Goal: Task Accomplishment & Management: Use online tool/utility

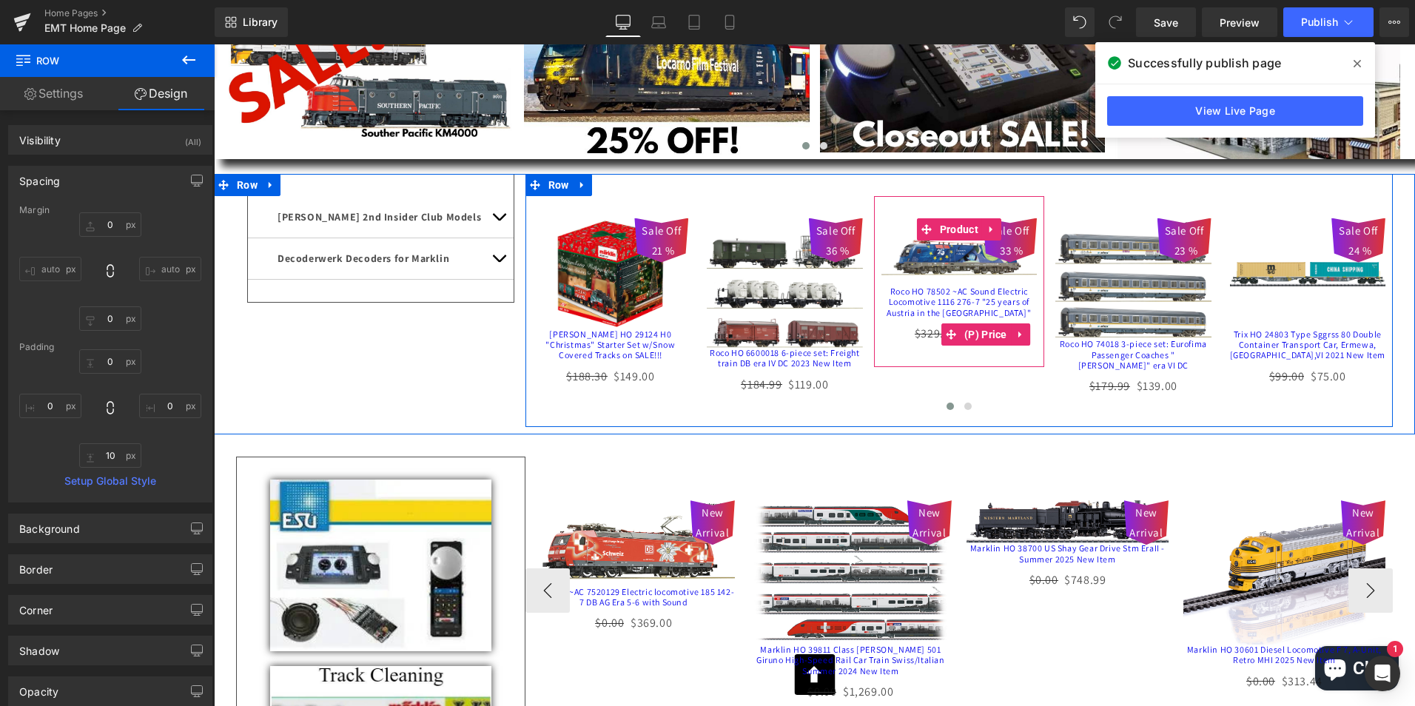
scroll to position [296, 0]
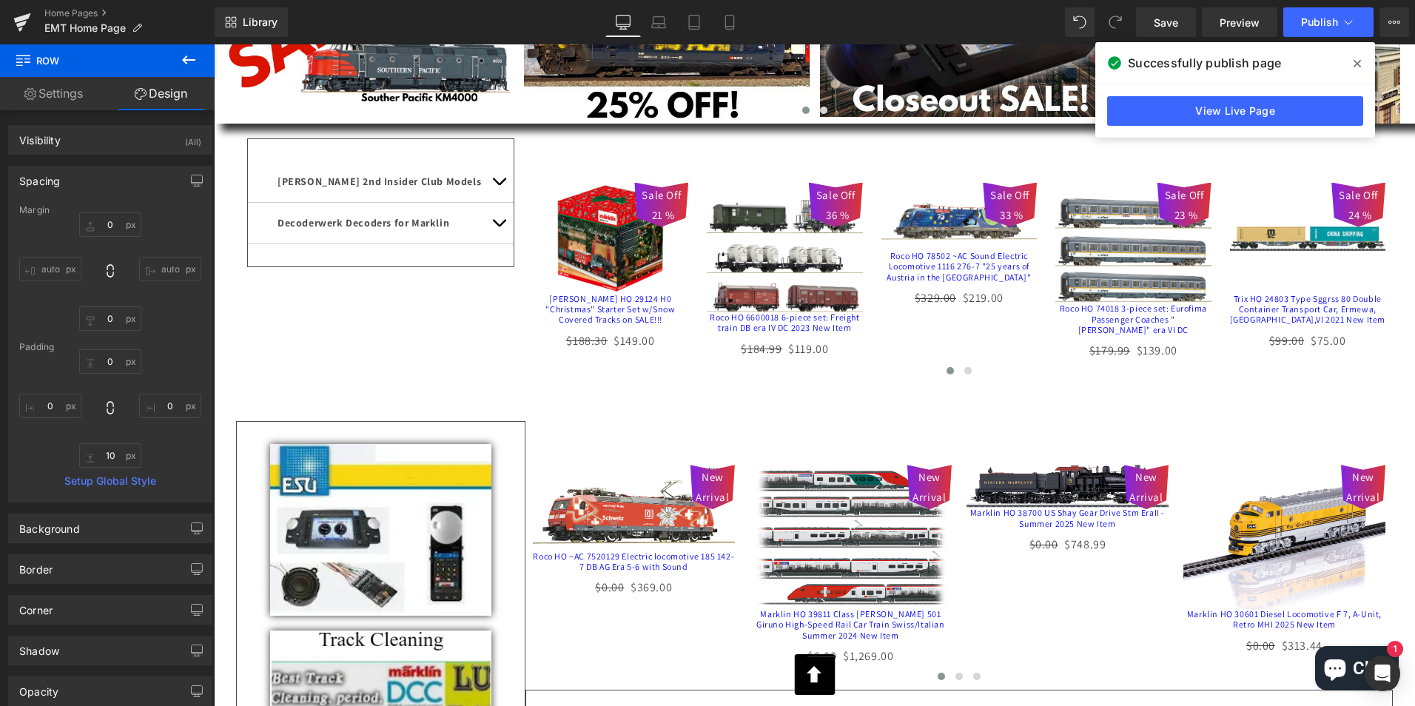
click at [194, 58] on icon at bounding box center [189, 60] width 18 height 18
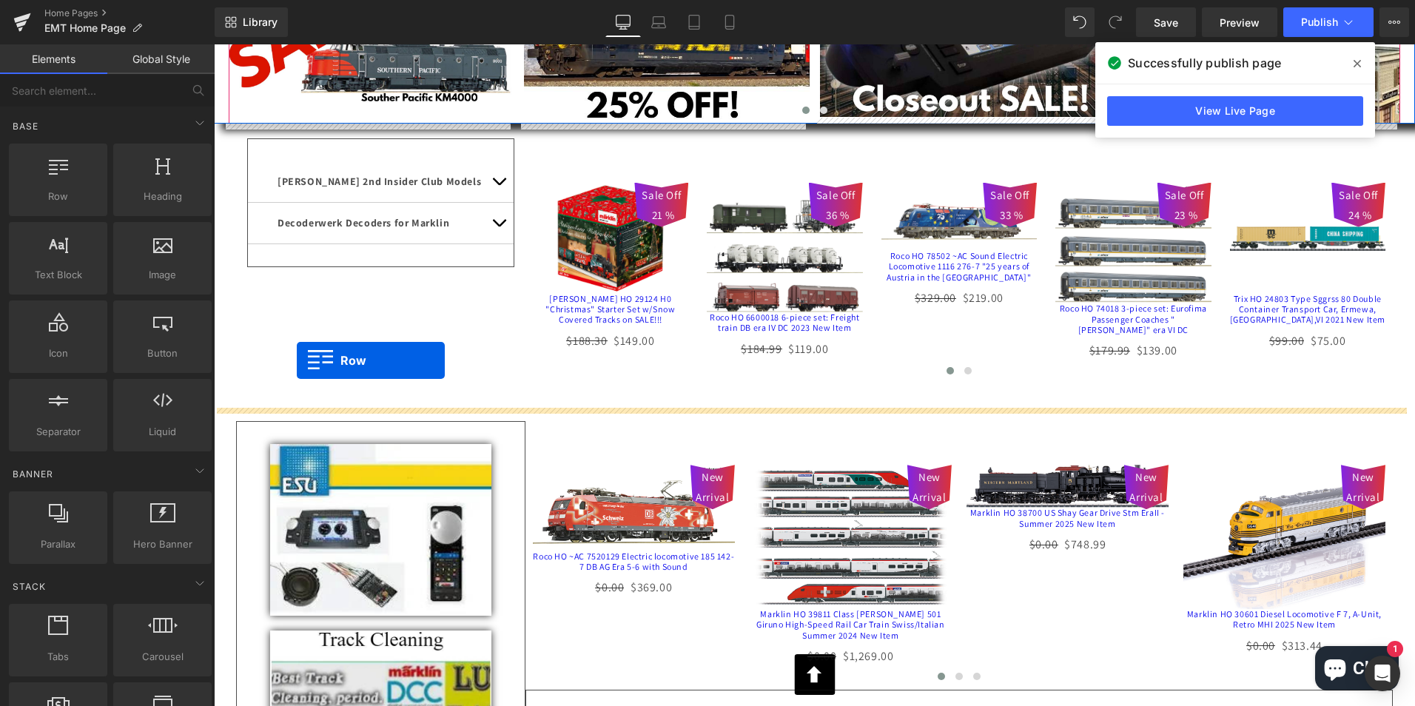
drag, startPoint x: 269, startPoint y: 216, endPoint x: 297, endPoint y: 361, distance: 147.1
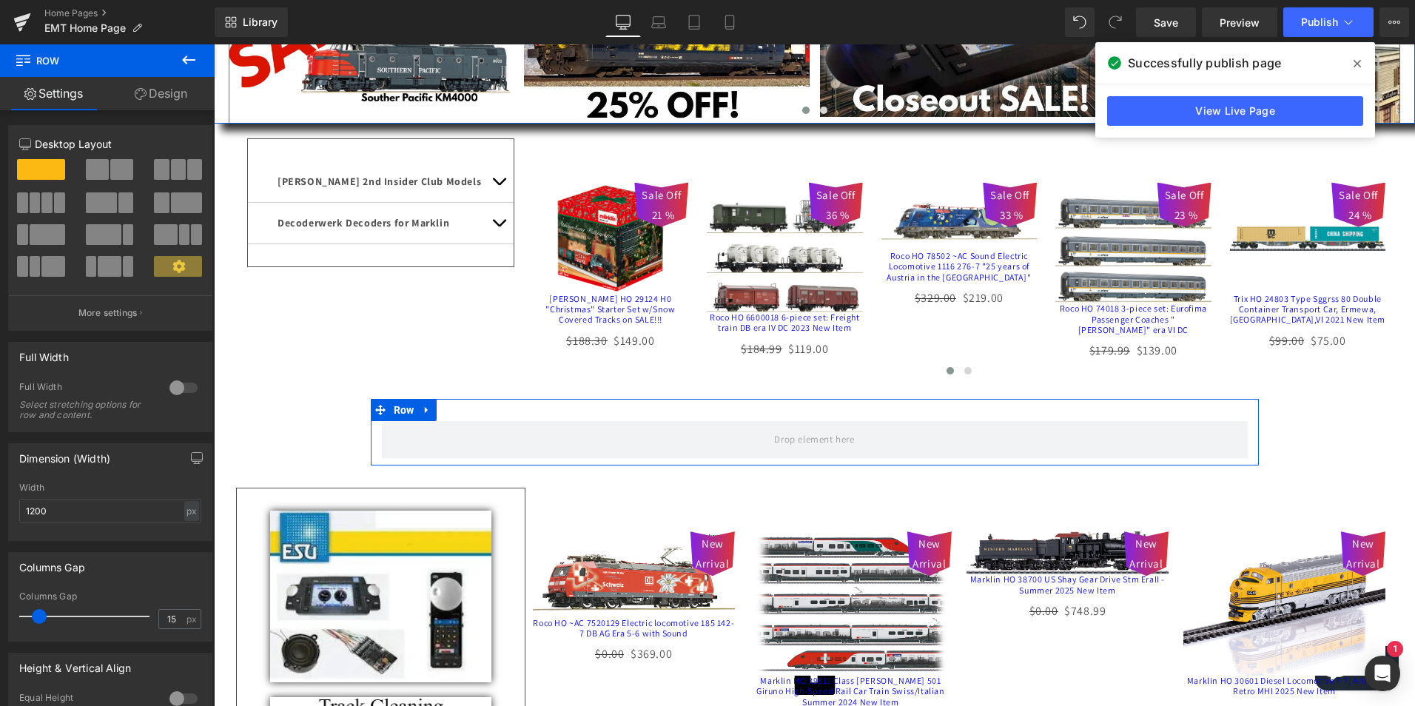
click at [172, 383] on div at bounding box center [184, 388] width 36 height 24
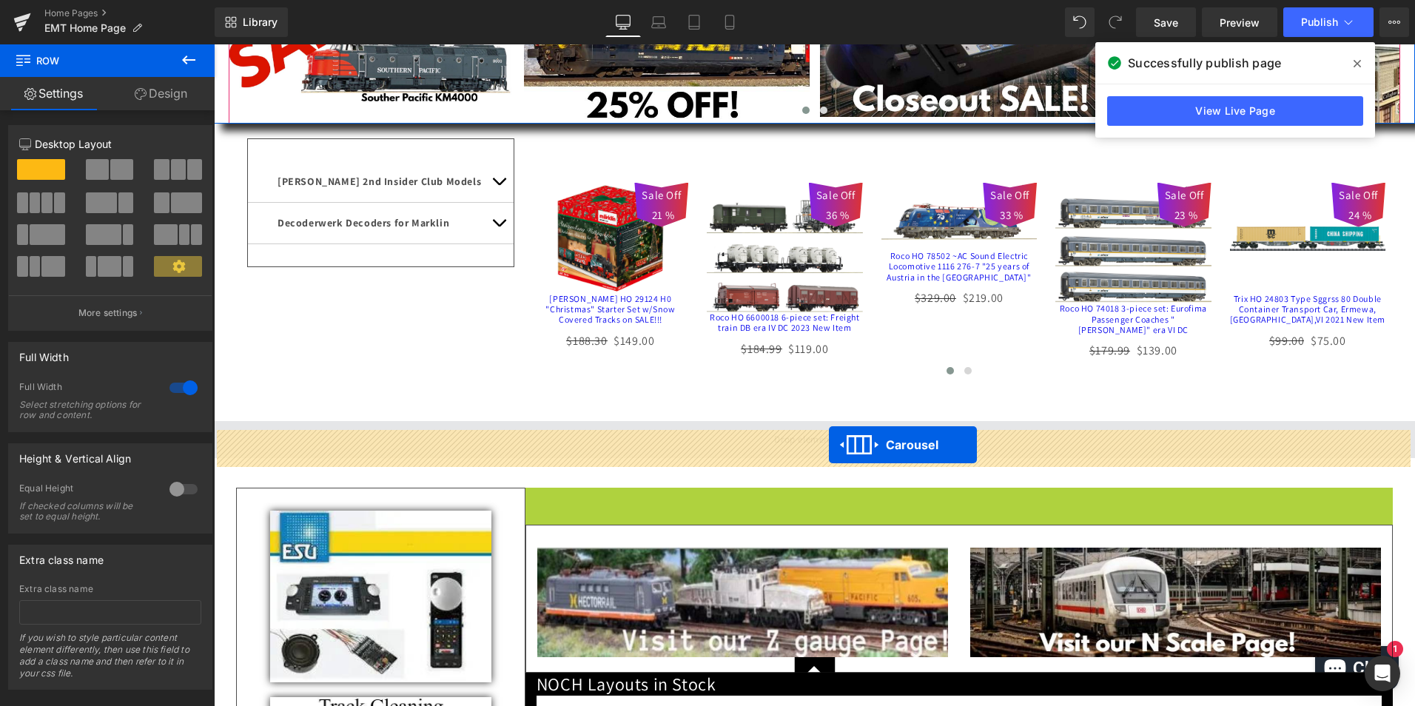
drag, startPoint x: 919, startPoint y: 509, endPoint x: 829, endPoint y: 445, distance: 109.9
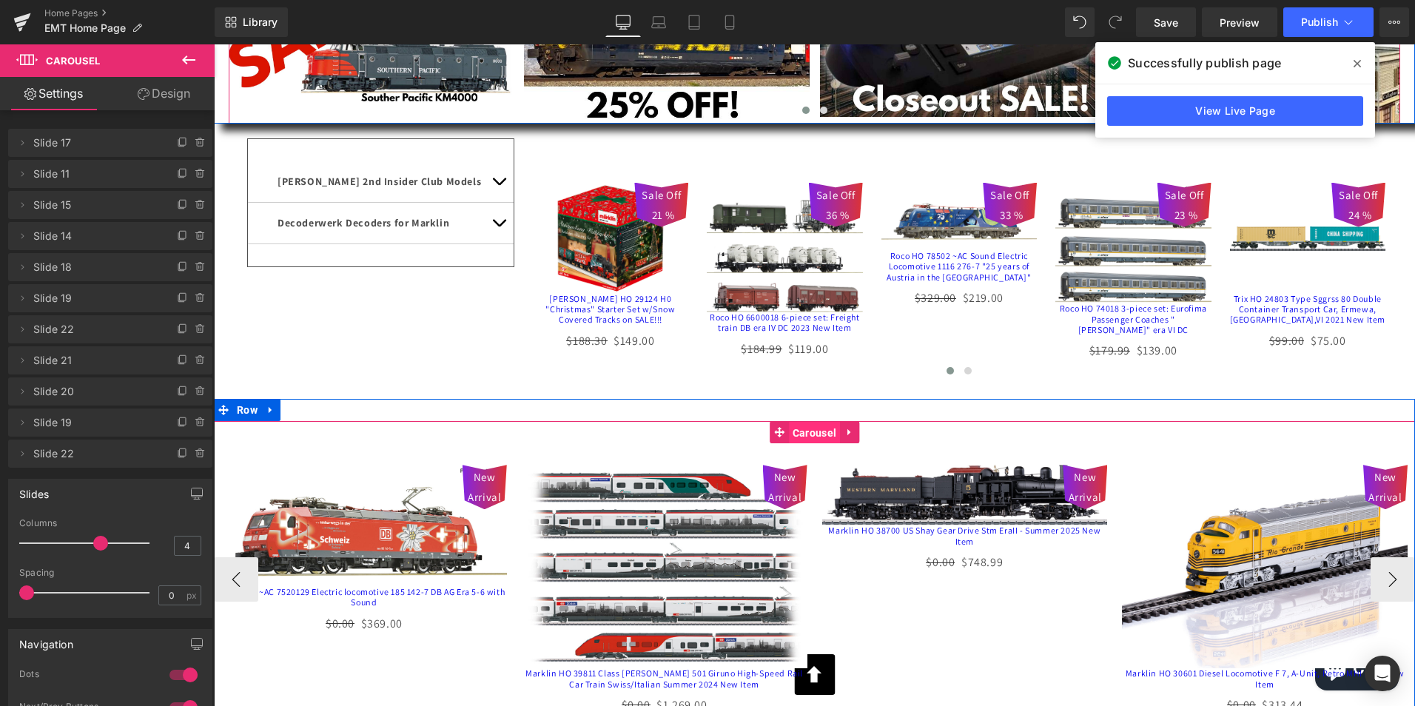
click at [808, 439] on span "Carousel" at bounding box center [814, 433] width 51 height 22
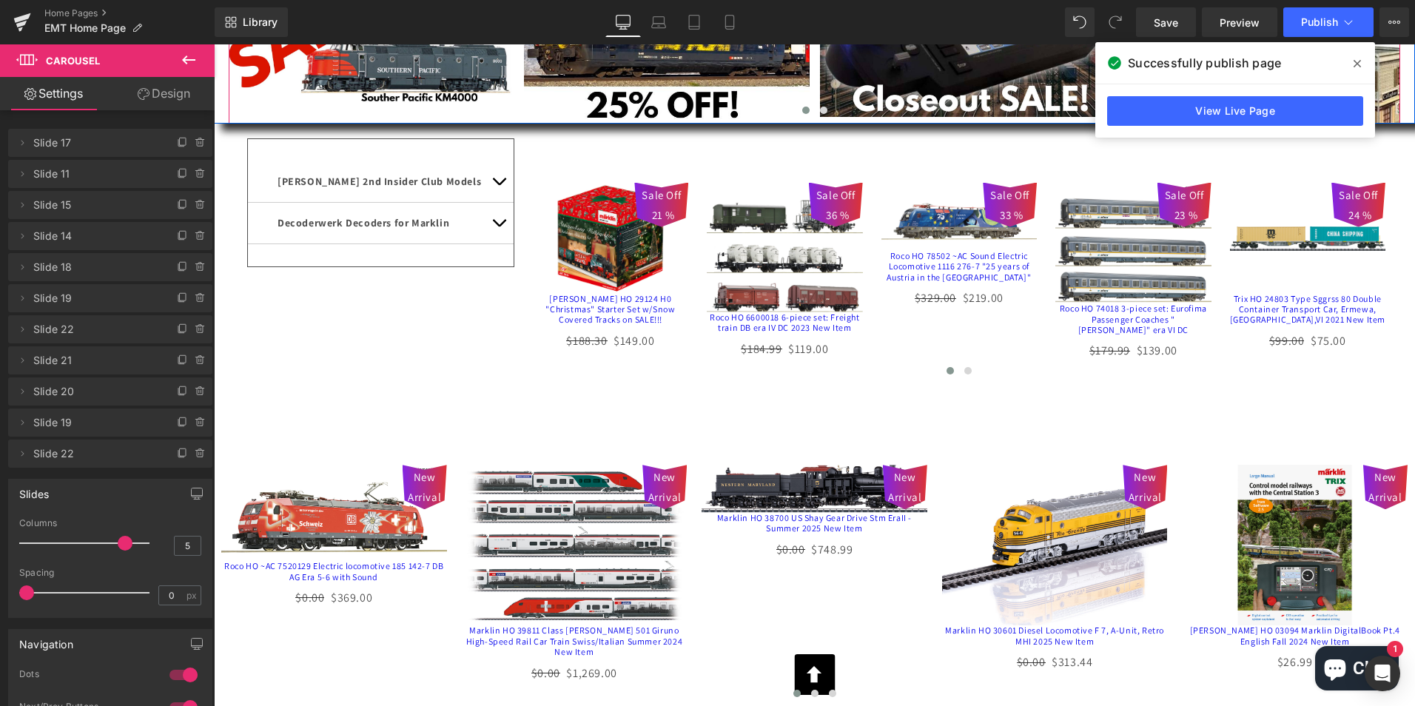
type input "6"
drag, startPoint x: 95, startPoint y: 542, endPoint x: 136, endPoint y: 540, distance: 40.7
click at [142, 540] on span at bounding box center [149, 543] width 15 height 15
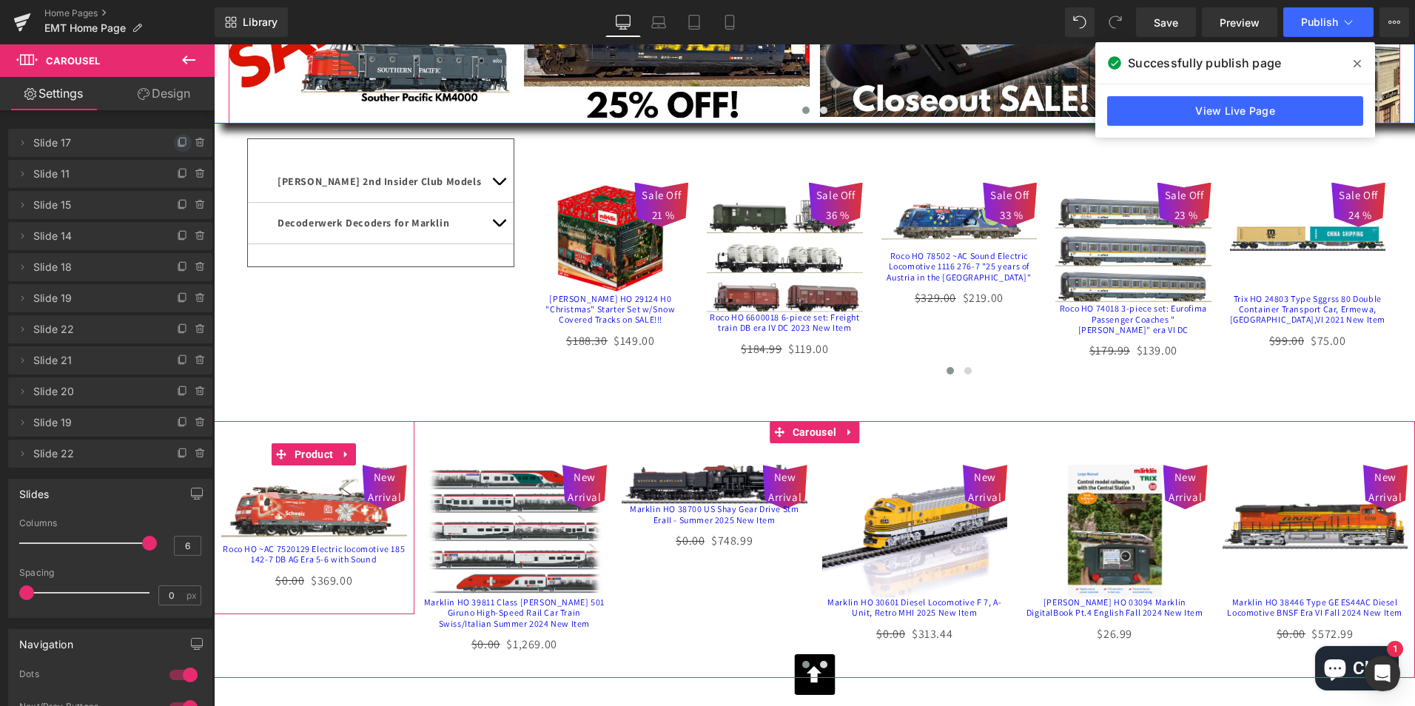
click at [177, 141] on icon at bounding box center [183, 143] width 12 height 12
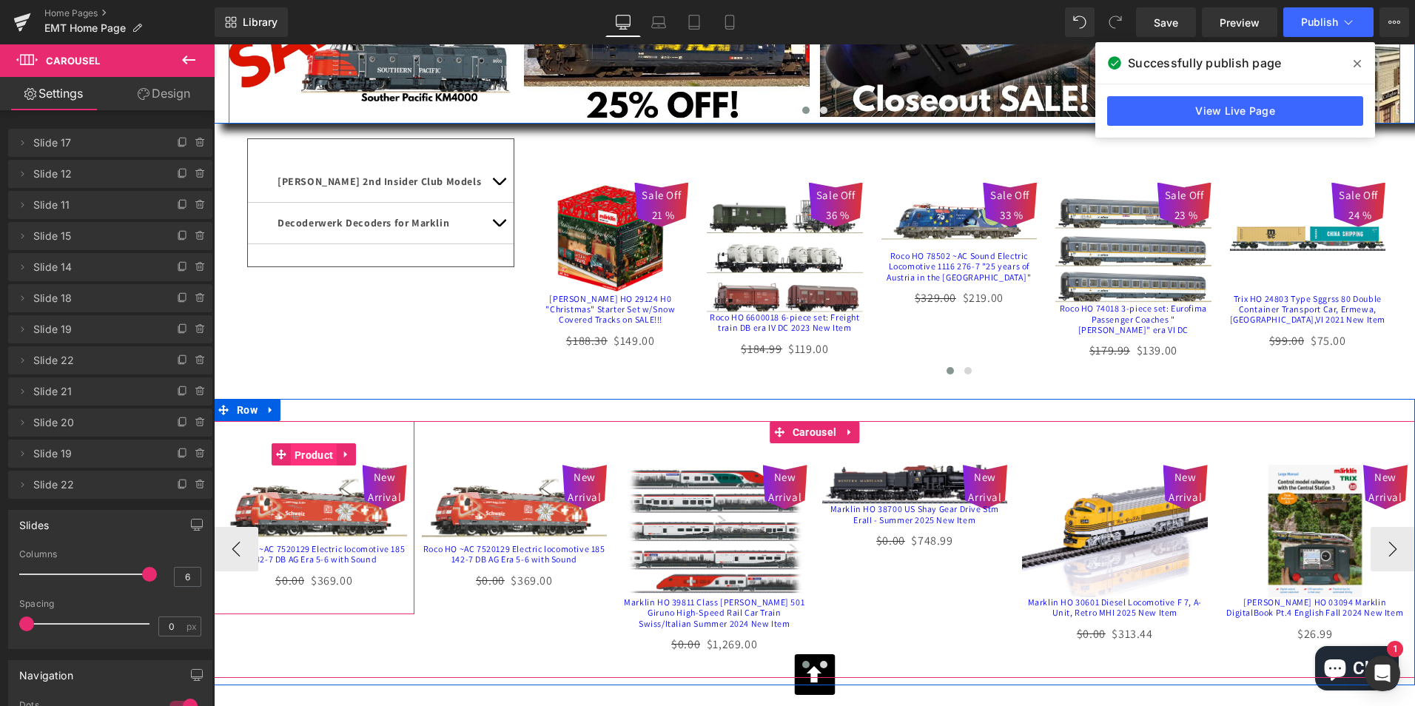
click at [305, 459] on span "Product" at bounding box center [314, 455] width 46 height 22
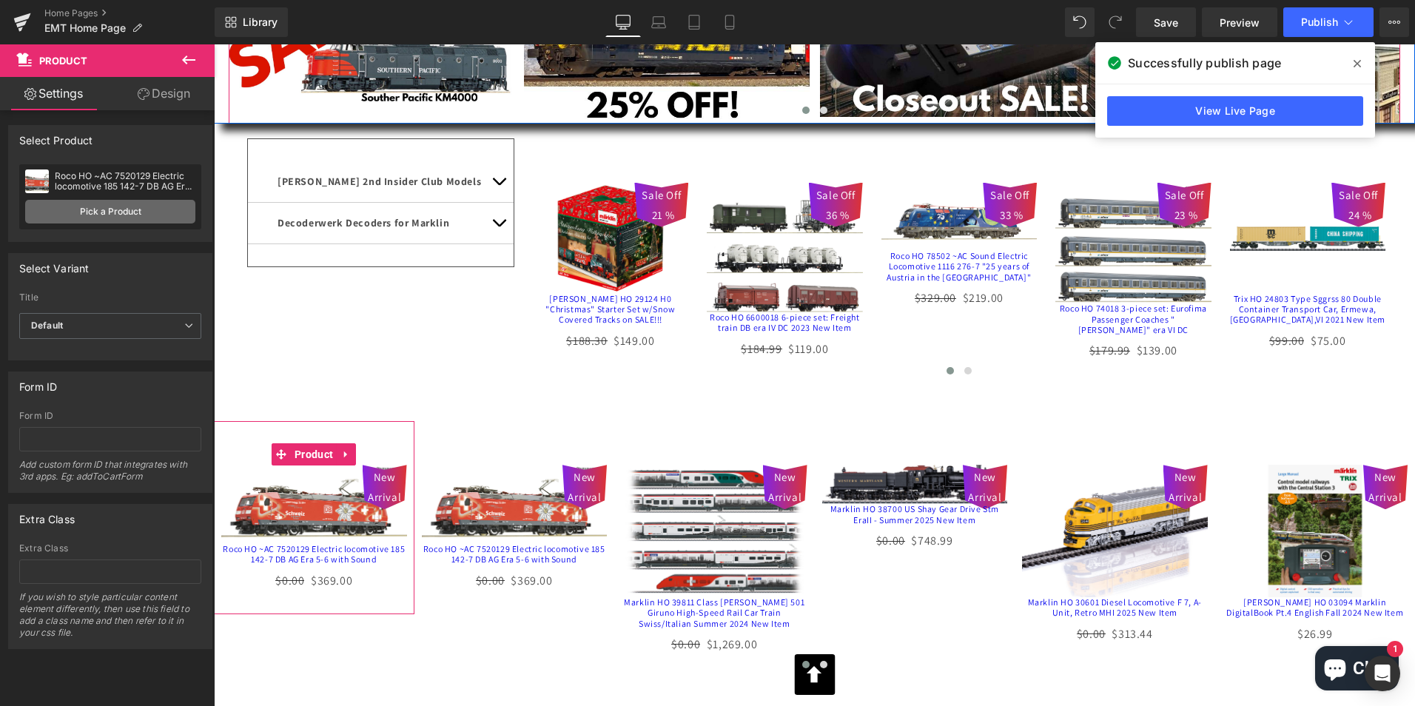
click at [87, 208] on link "Pick a Product" at bounding box center [110, 212] width 170 height 24
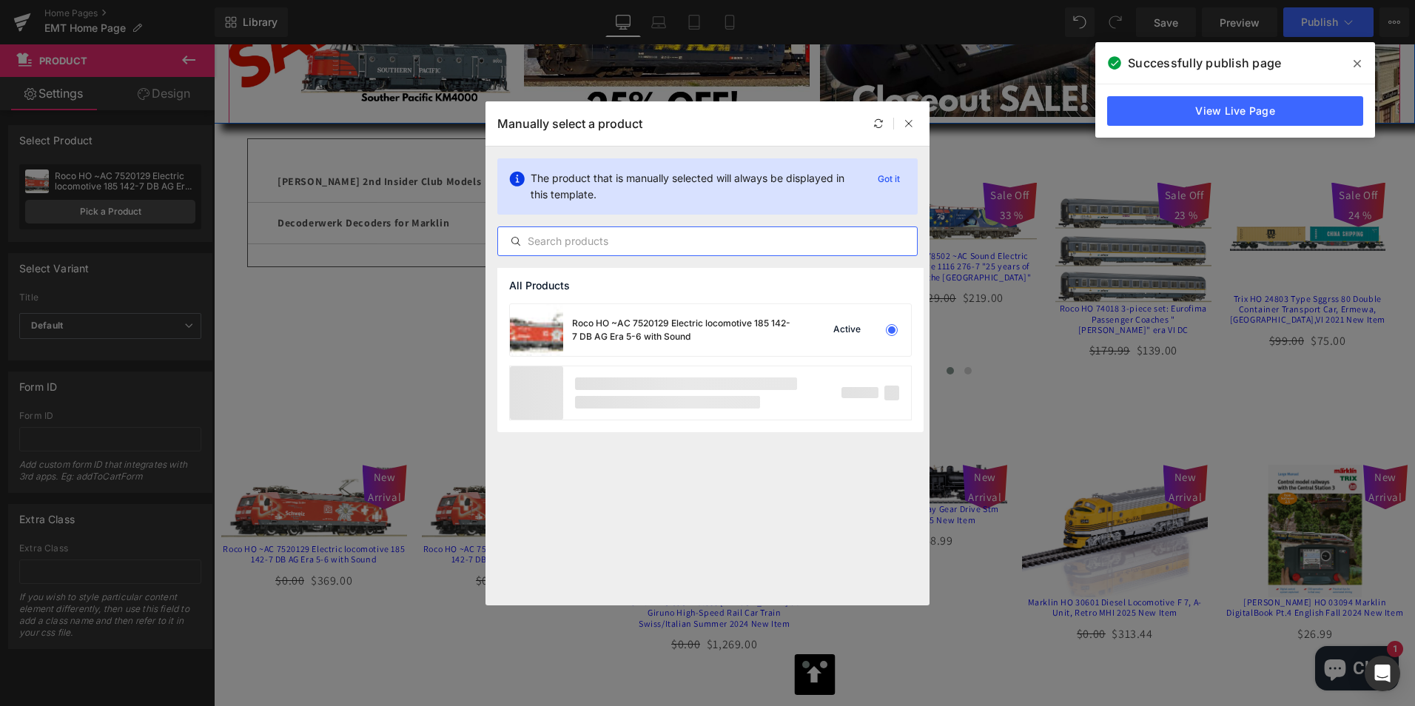
click at [654, 241] on input "text" at bounding box center [707, 241] width 419 height 18
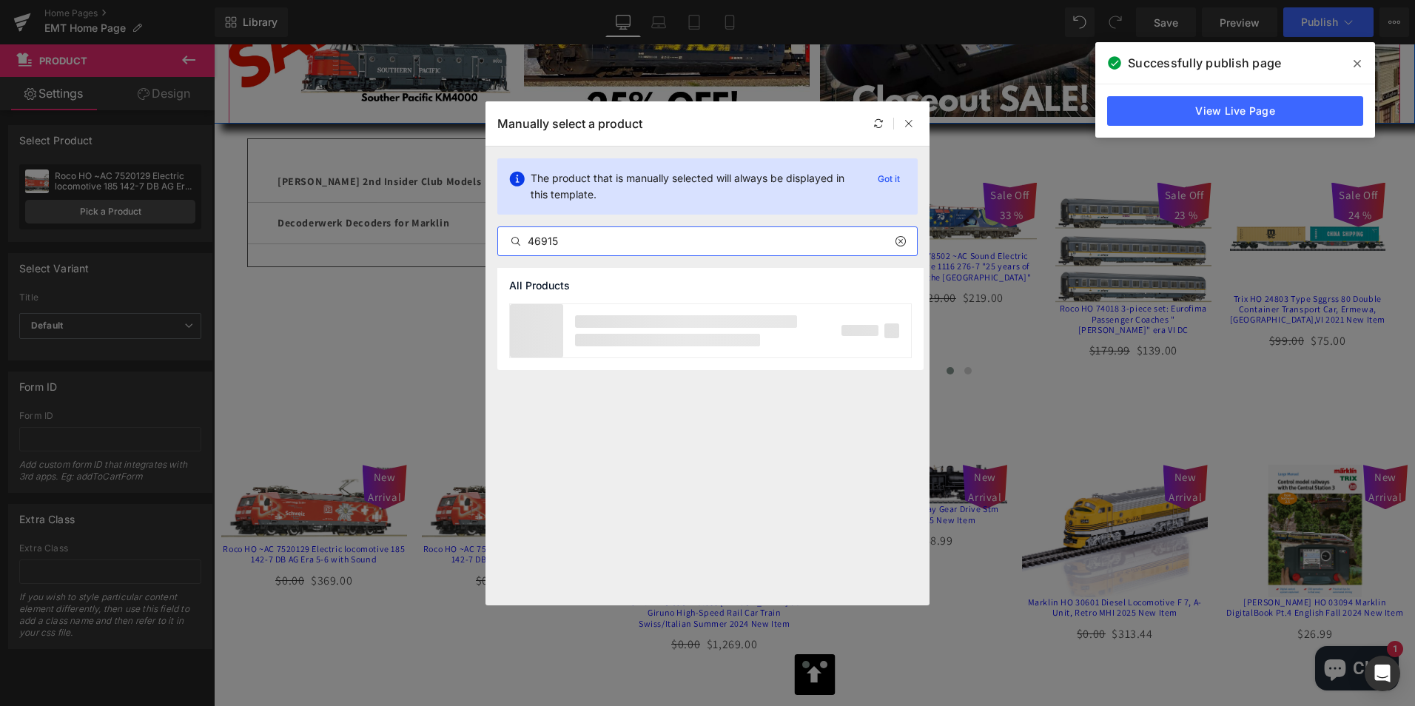
type input "46915"
click at [0, 0] on div "All Products" at bounding box center [0, 0] width 0 height 0
click at [639, 235] on input "46915" at bounding box center [707, 241] width 419 height 18
click at [514, 241] on icon at bounding box center [516, 241] width 12 height 12
click at [580, 242] on input "46915" at bounding box center [707, 241] width 419 height 18
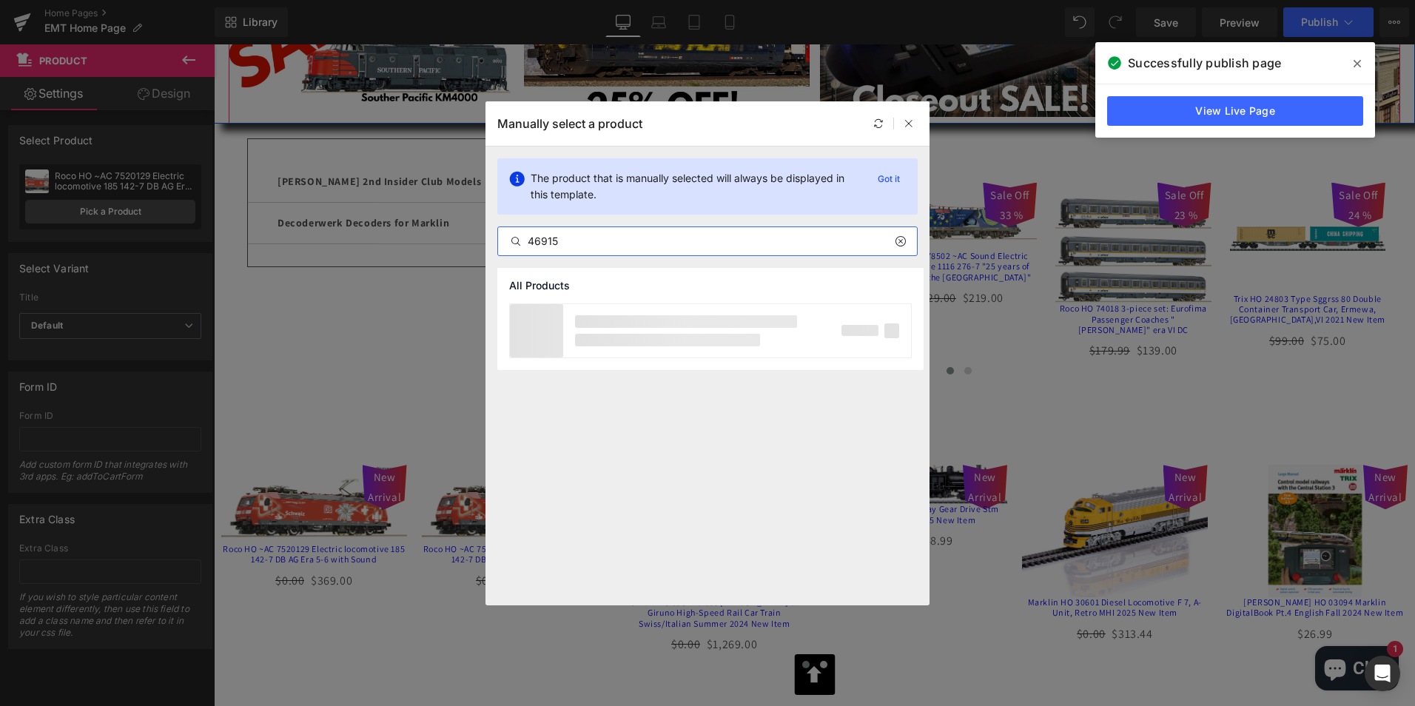
click at [901, 240] on icon at bounding box center [900, 241] width 10 height 12
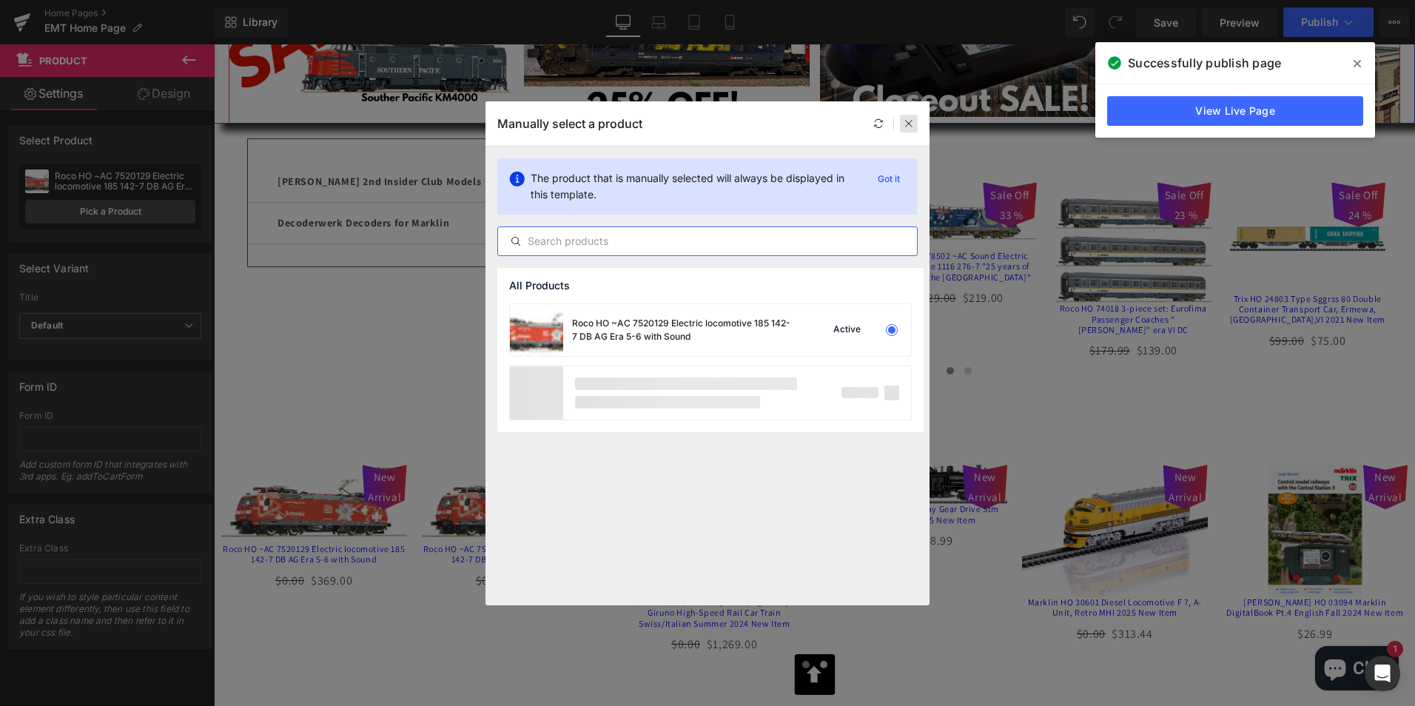
click at [911, 121] on icon at bounding box center [909, 123] width 10 height 10
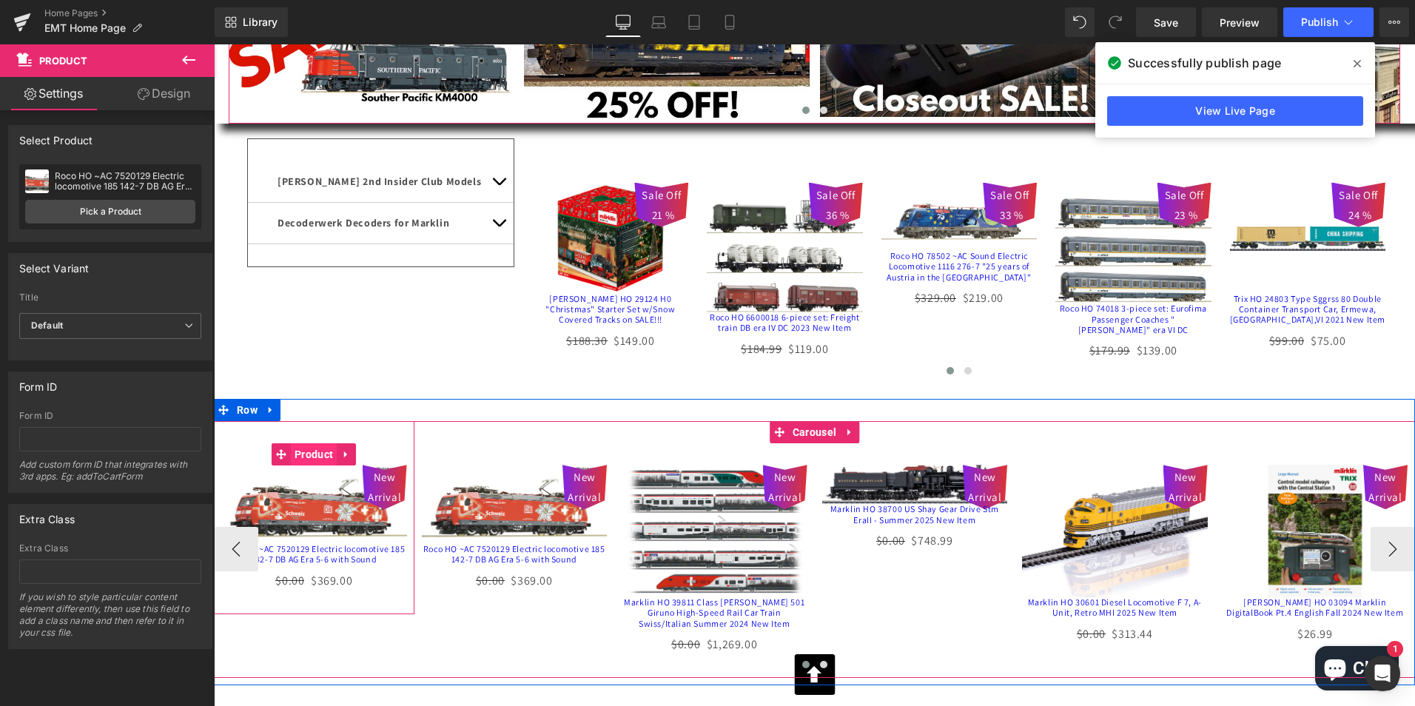
click at [306, 463] on span "Product" at bounding box center [314, 454] width 46 height 22
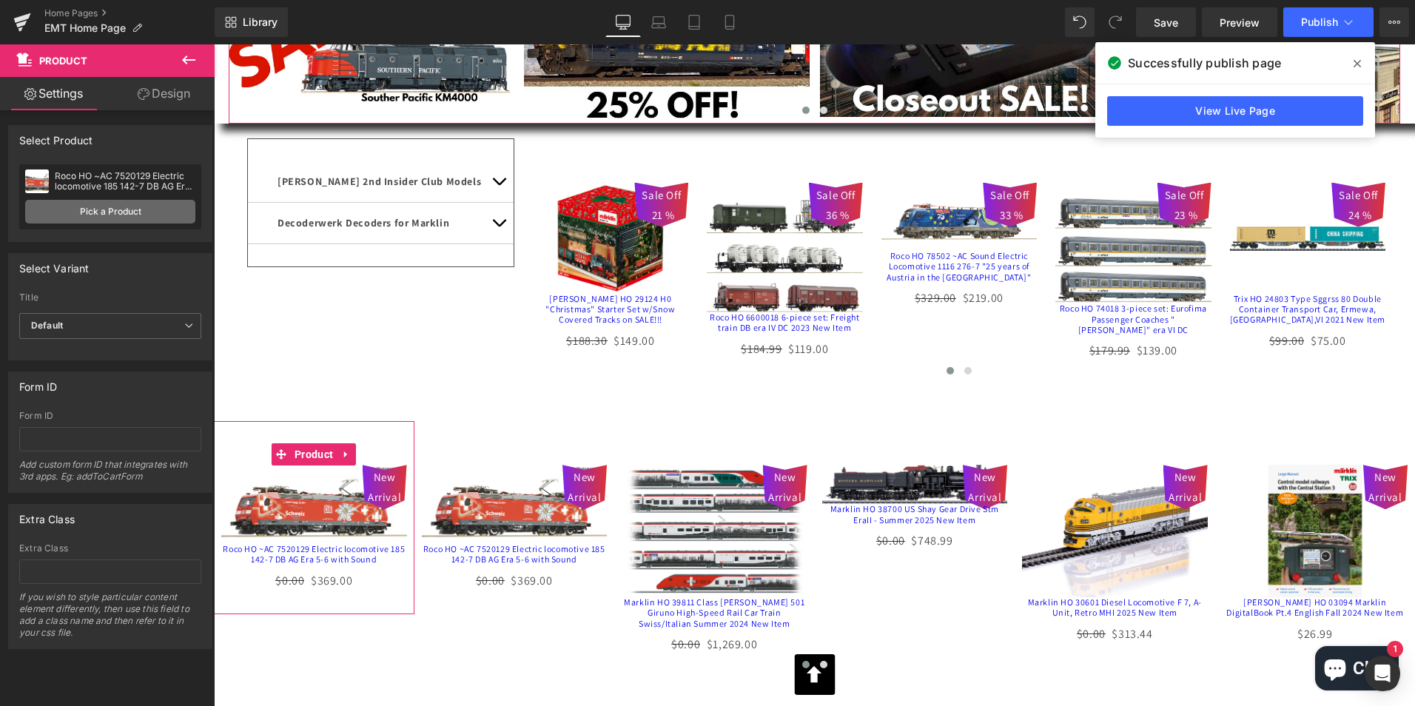
click at [97, 207] on link "Pick a Product" at bounding box center [110, 212] width 170 height 24
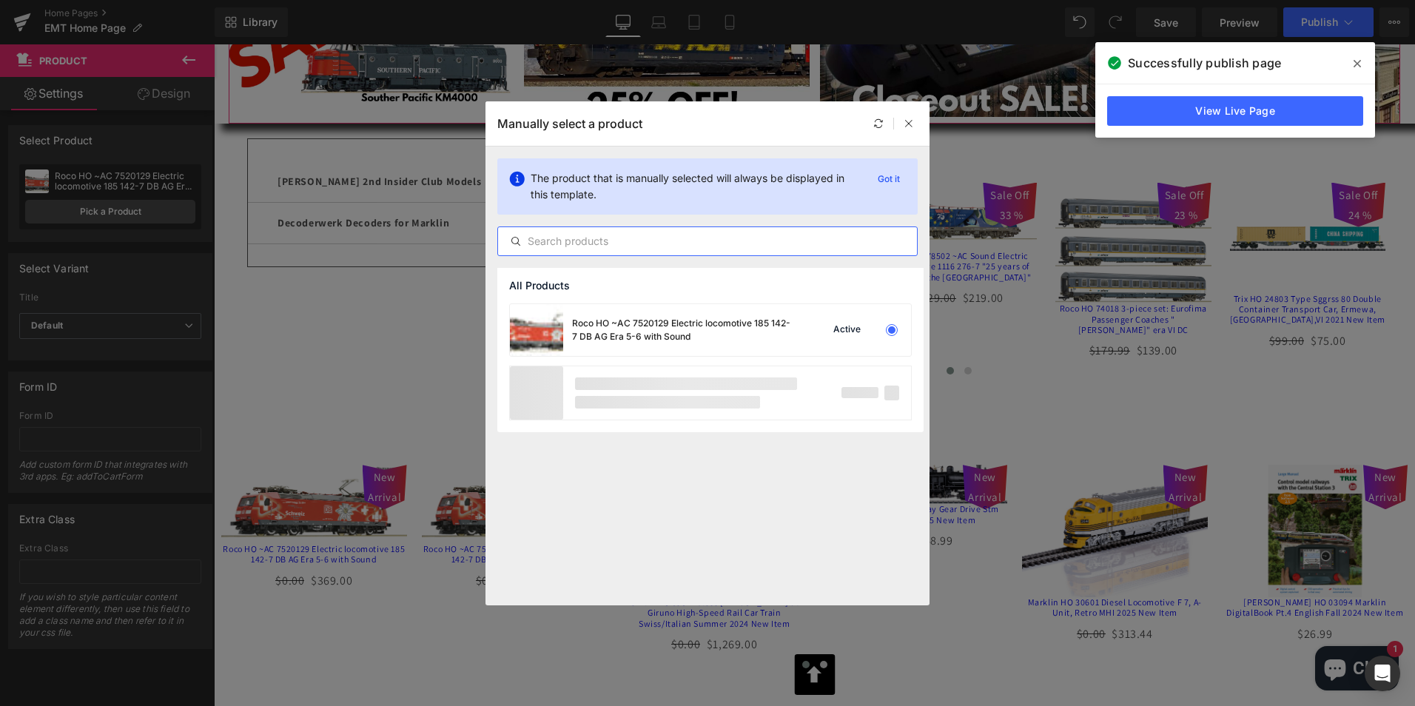
click at [690, 234] on input "text" at bounding box center [707, 241] width 419 height 18
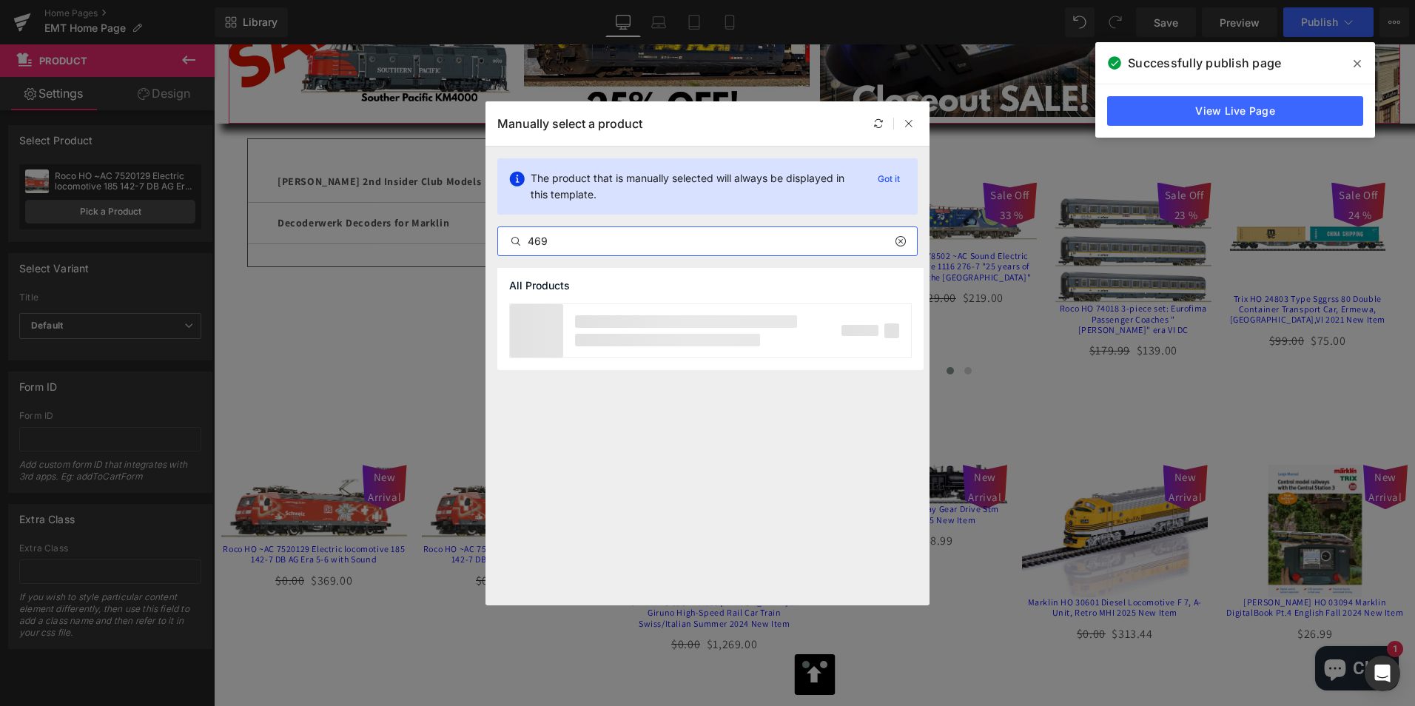
type input "469"
click at [912, 120] on icon at bounding box center [909, 123] width 10 height 10
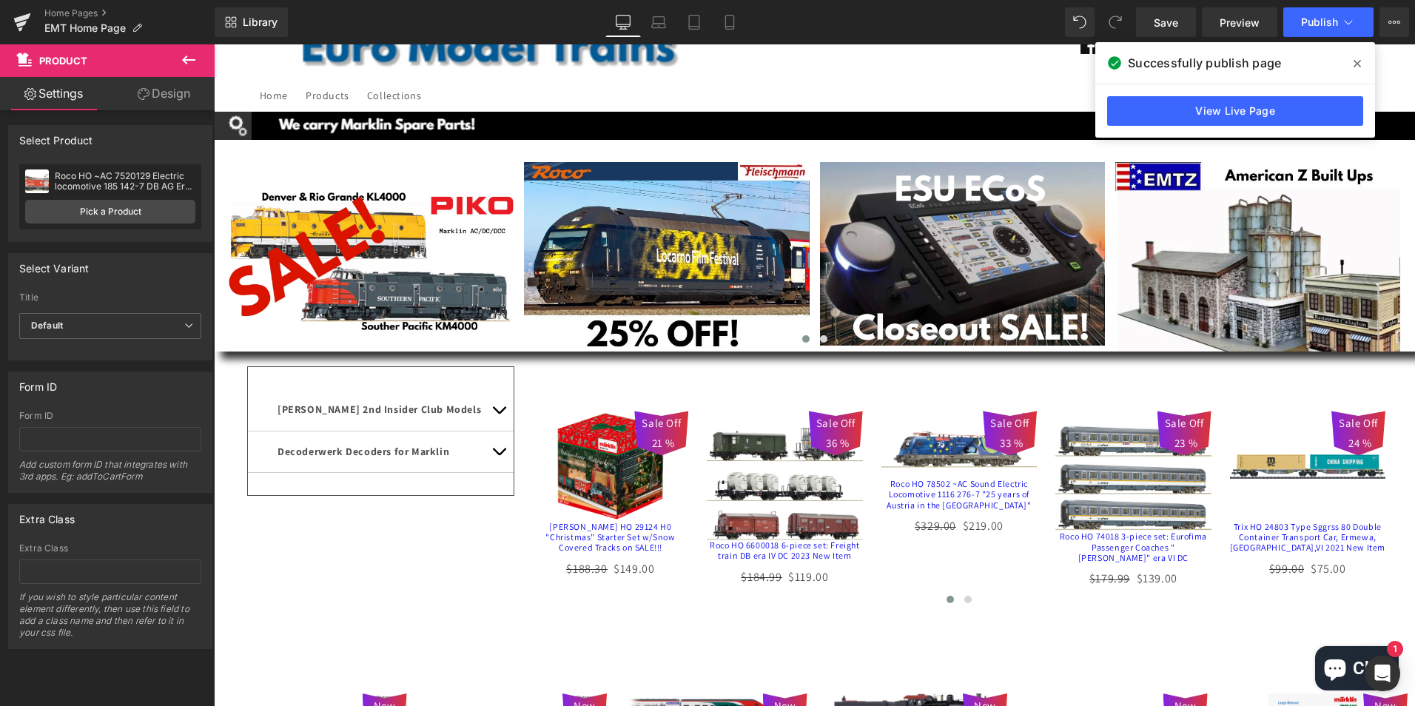
scroll to position [0, 0]
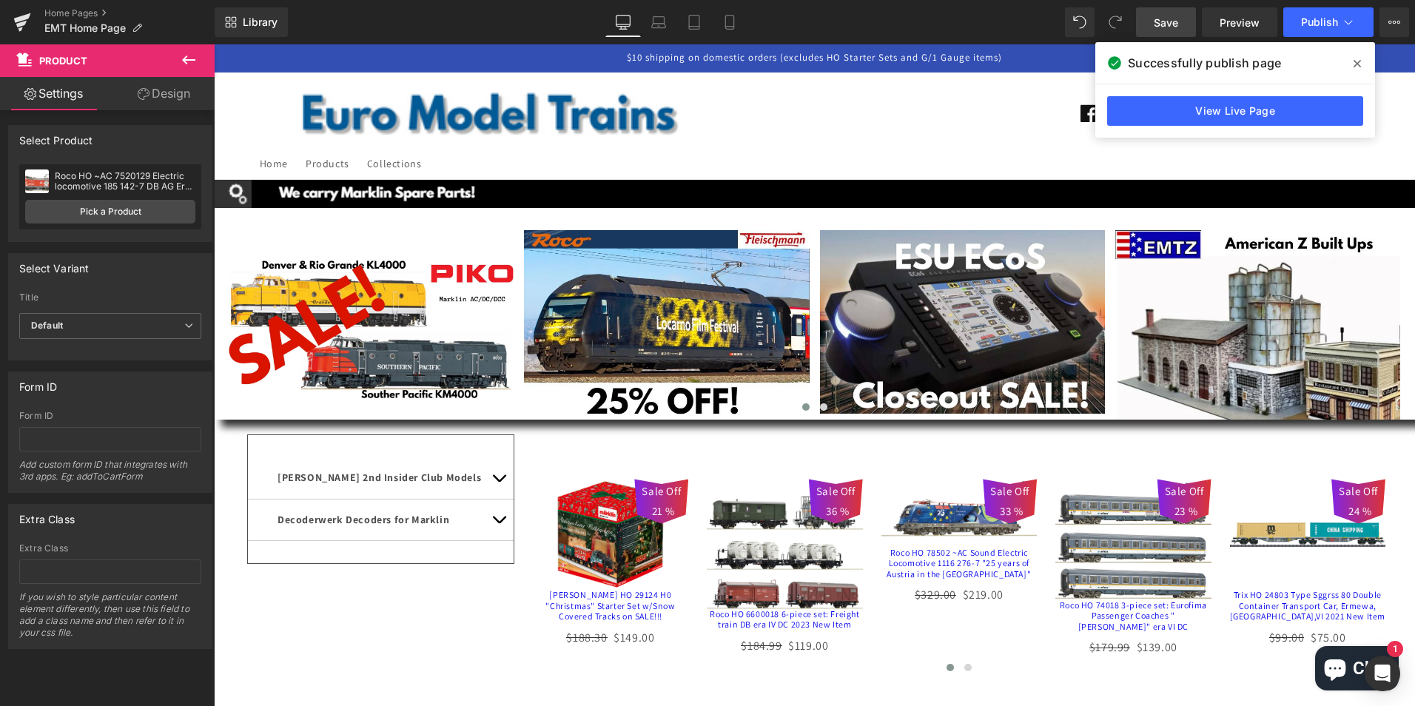
click at [1163, 19] on span "Save" at bounding box center [1166, 23] width 24 height 16
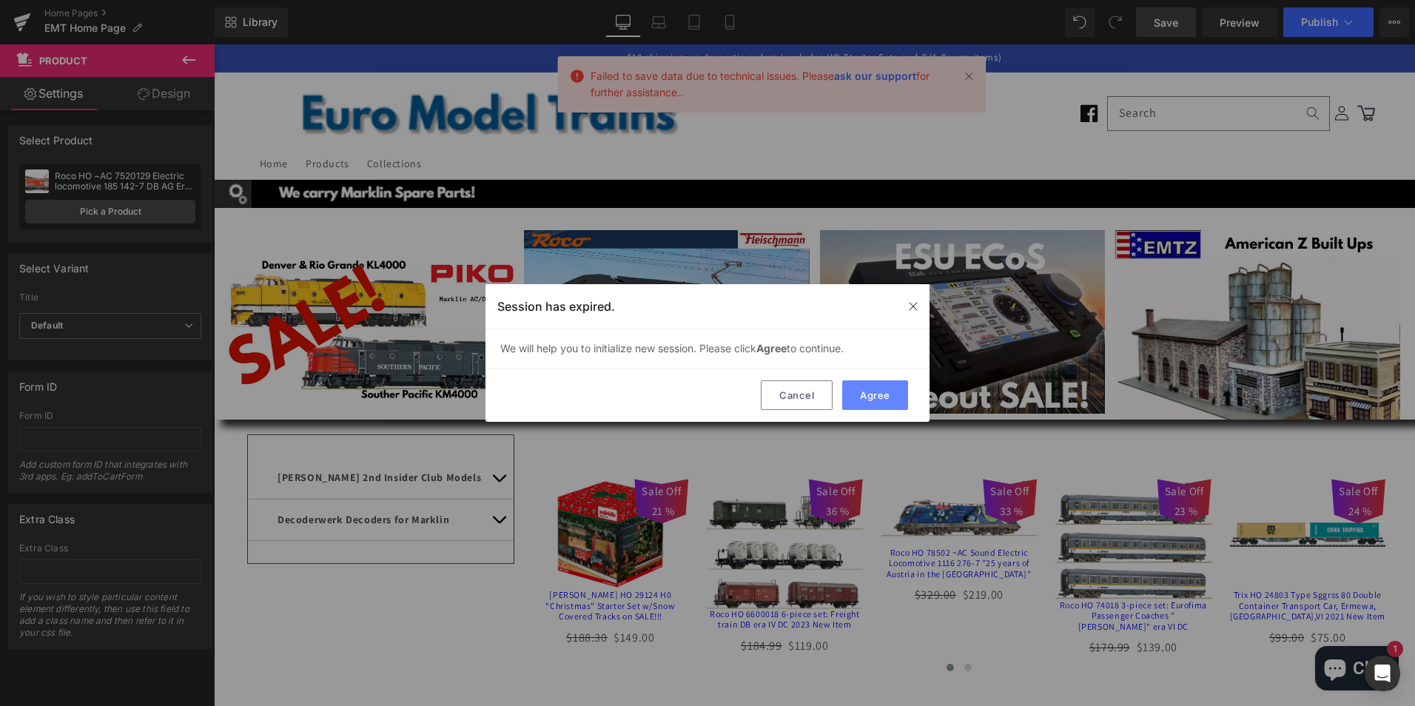
click at [869, 395] on button "Agree" at bounding box center [875, 395] width 66 height 30
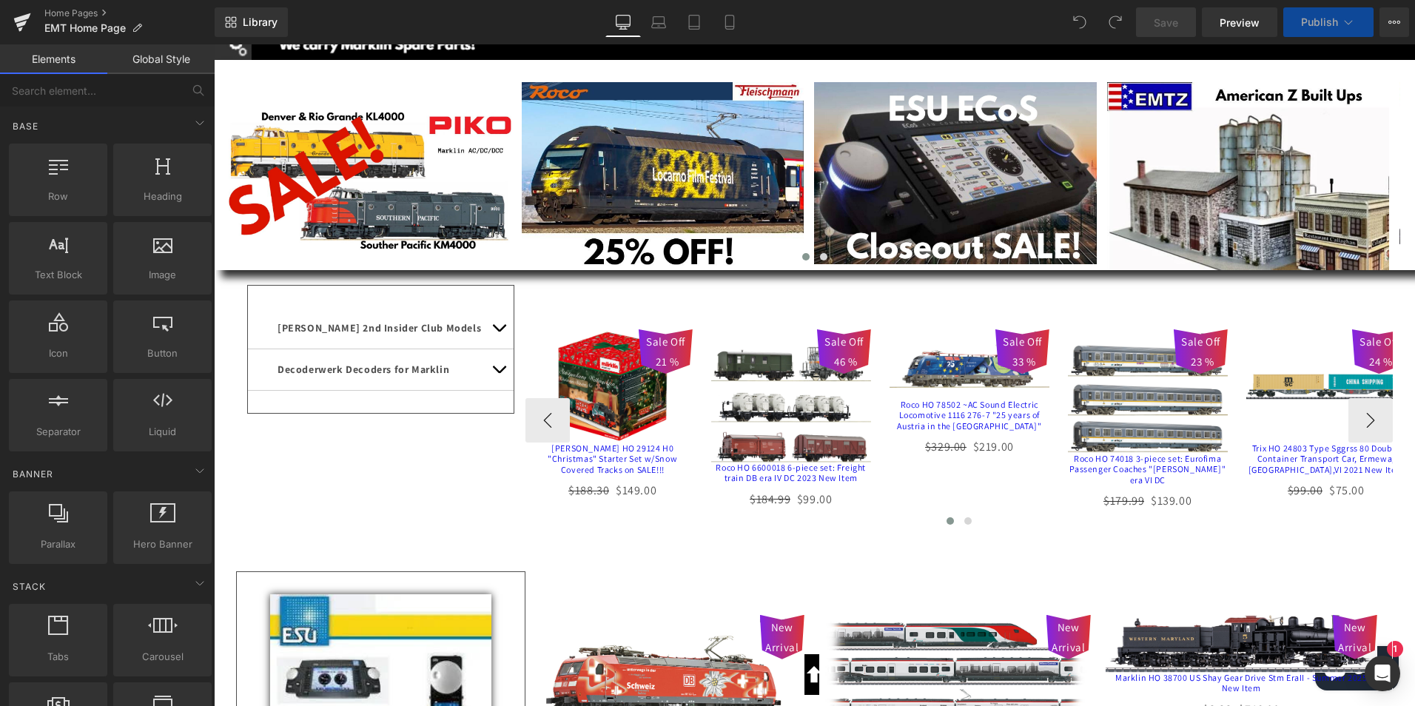
scroll to position [296, 0]
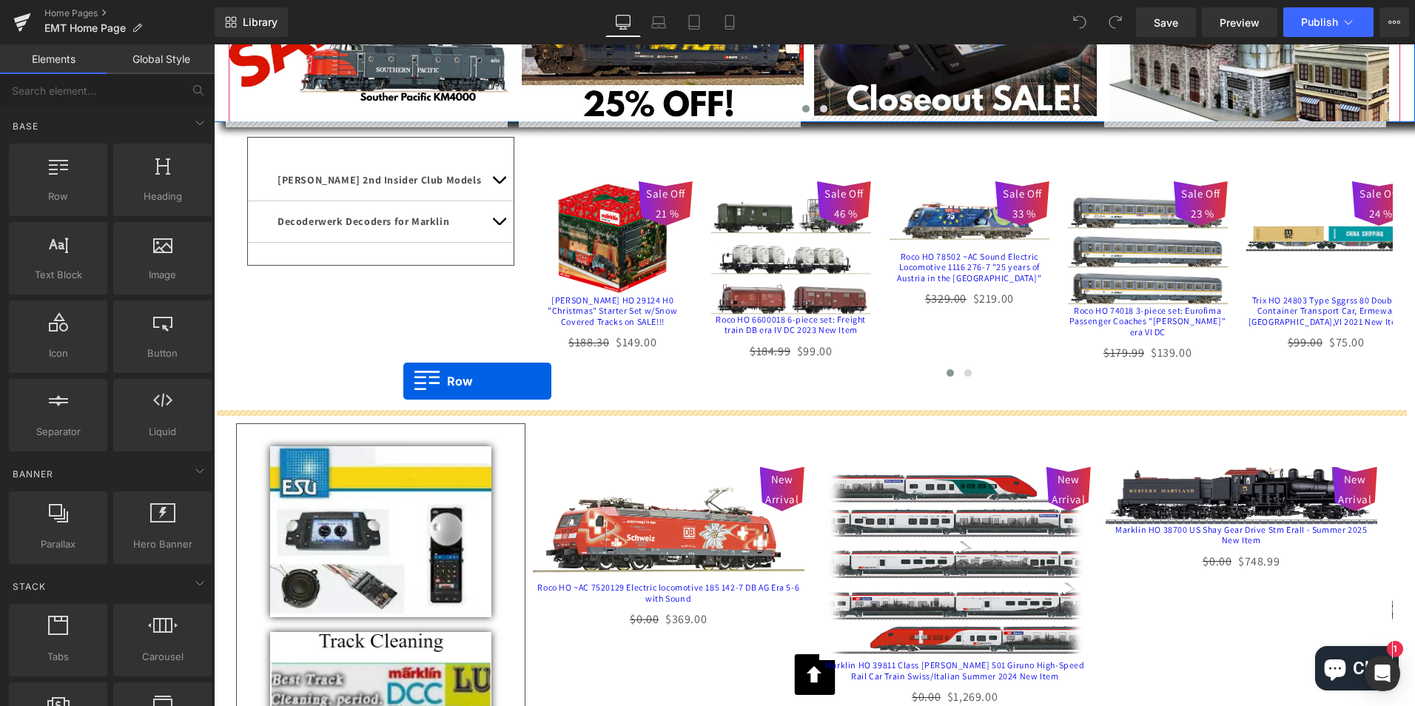
drag, startPoint x: 275, startPoint y: 221, endPoint x: 403, endPoint y: 381, distance: 205.9
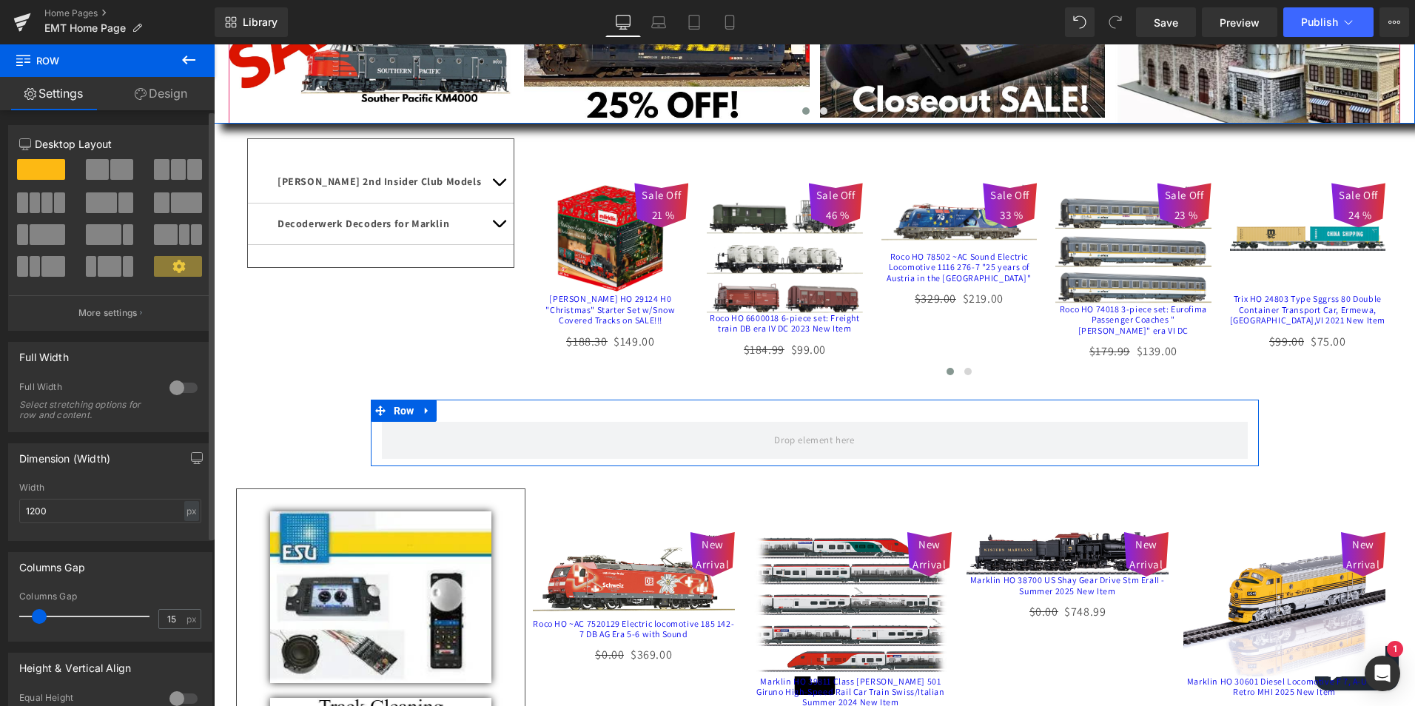
click at [178, 387] on div at bounding box center [184, 388] width 36 height 24
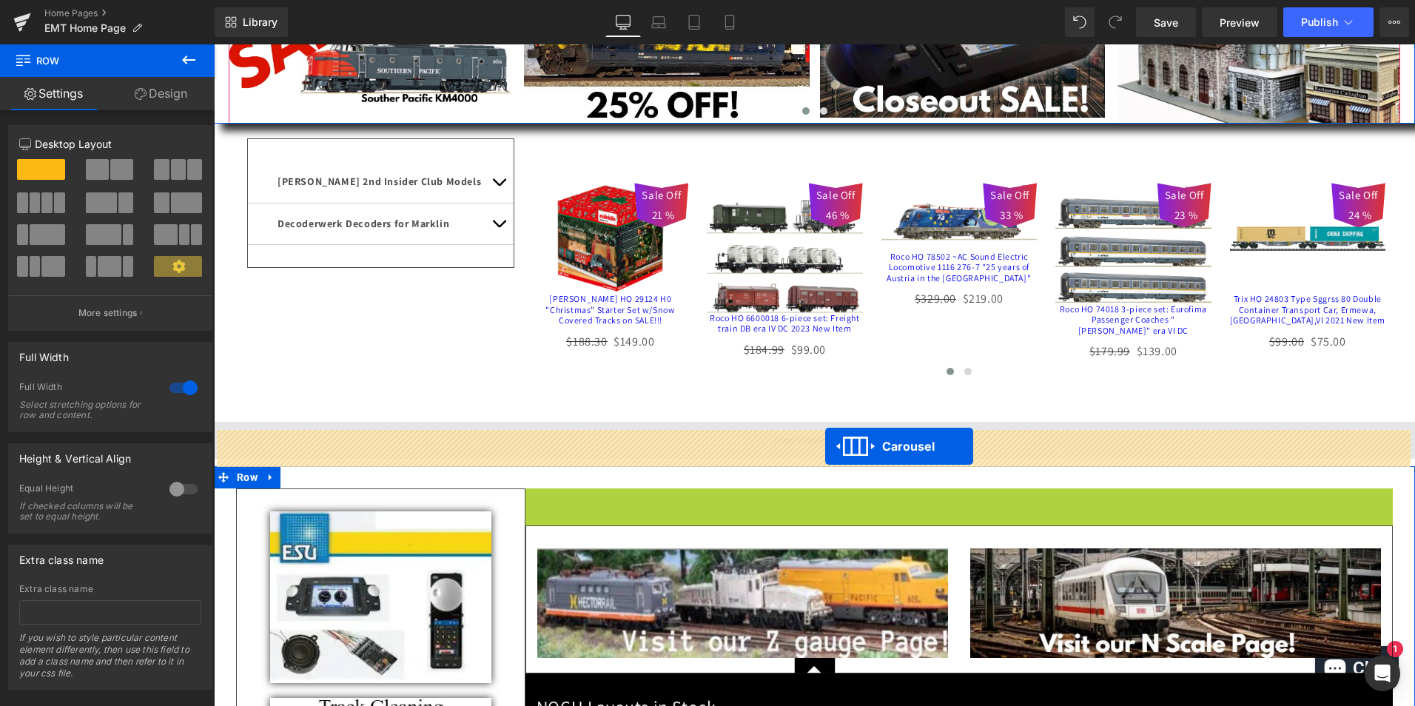
drag, startPoint x: 917, startPoint y: 506, endPoint x: 825, endPoint y: 446, distance: 109.6
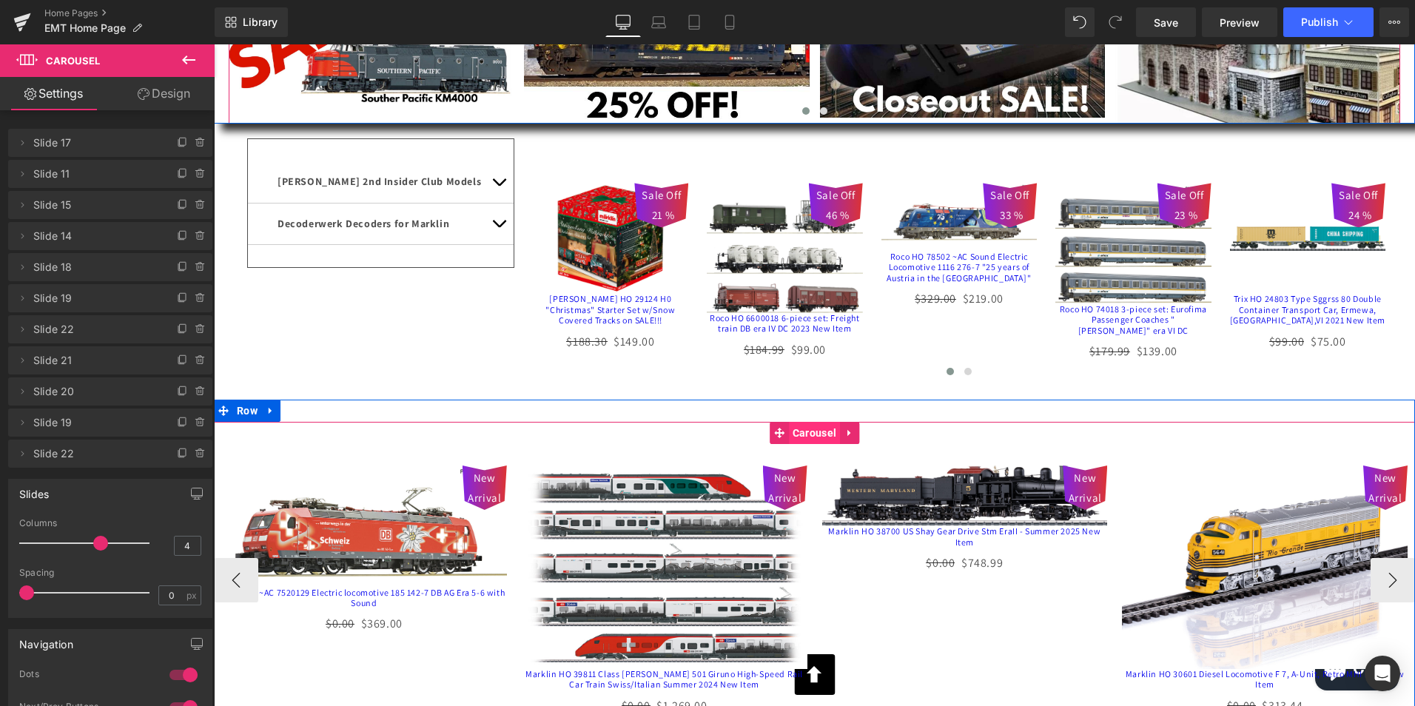
click at [809, 437] on span "Carousel" at bounding box center [814, 433] width 51 height 22
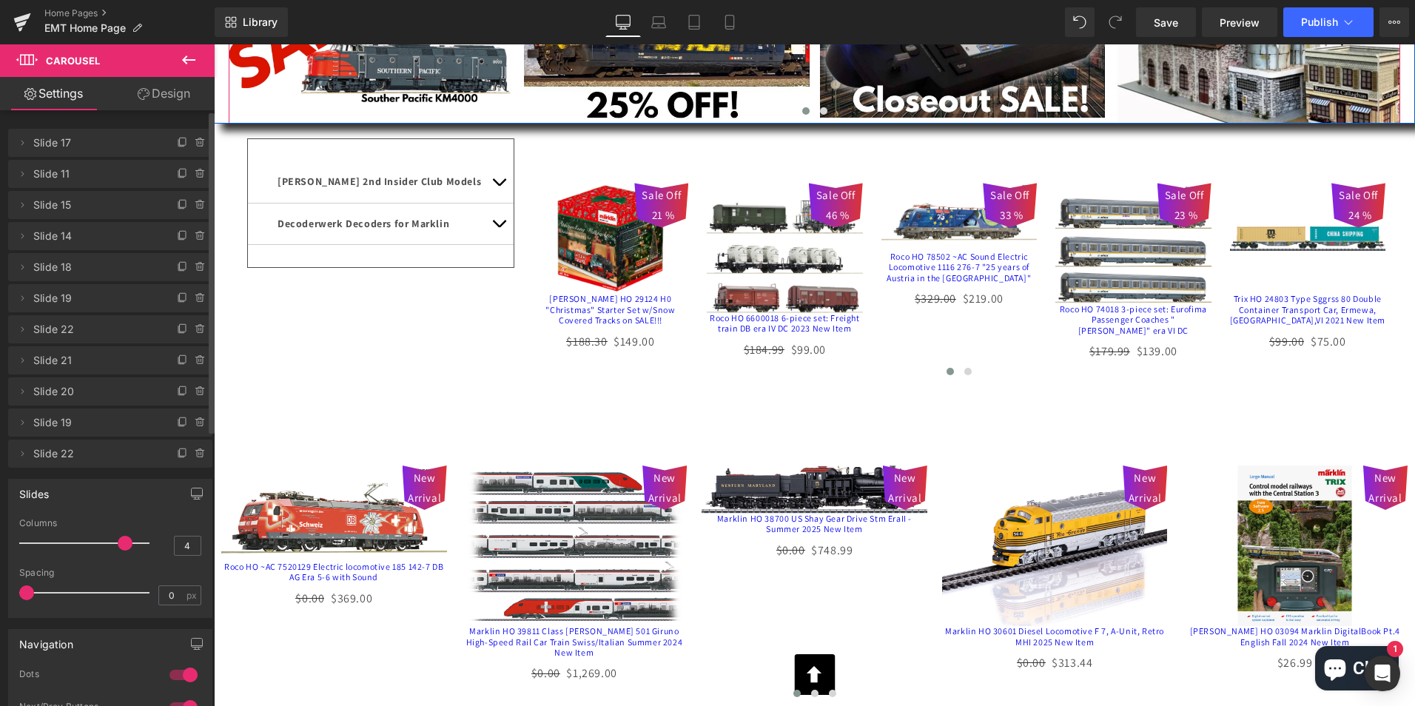
drag, startPoint x: 95, startPoint y: 543, endPoint x: 134, endPoint y: 542, distance: 38.5
click at [134, 542] on div at bounding box center [88, 544] width 123 height 30
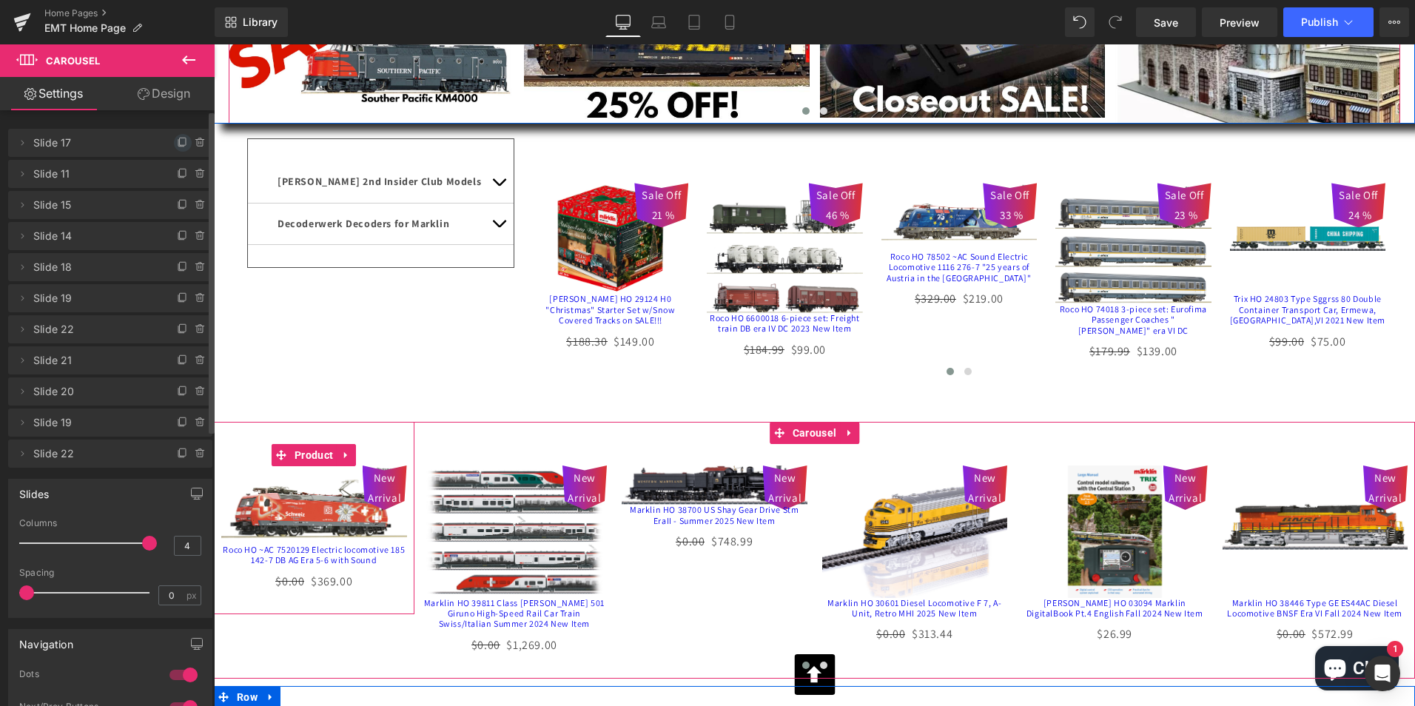
click at [178, 138] on icon at bounding box center [183, 143] width 12 height 12
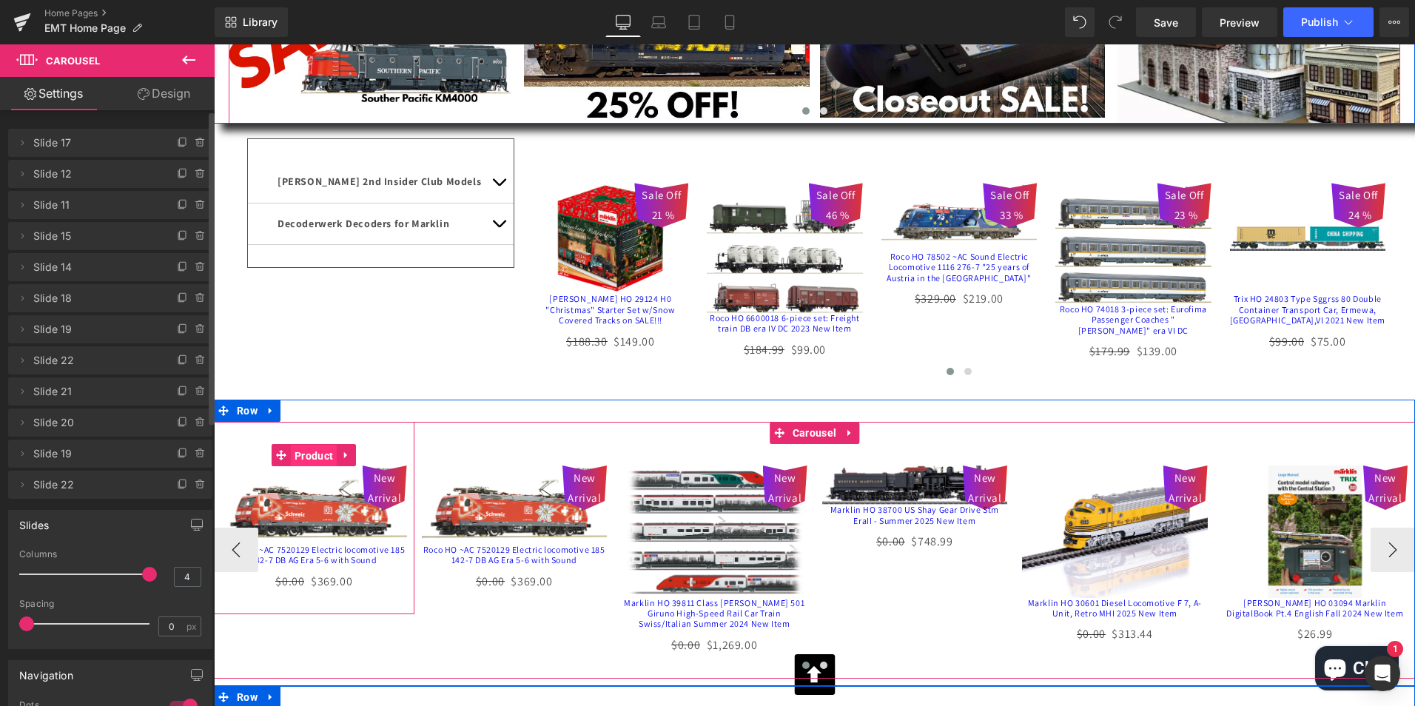
click at [306, 459] on span "Product" at bounding box center [314, 456] width 46 height 22
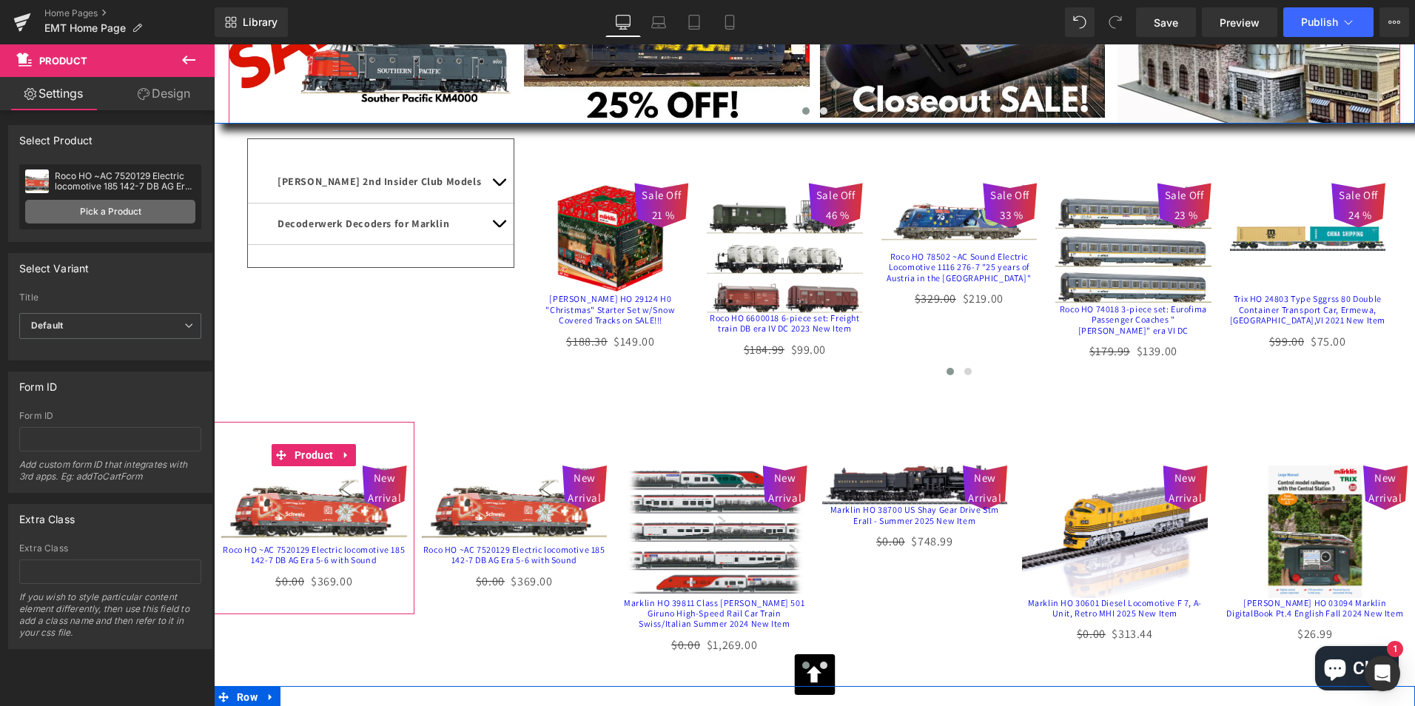
click at [107, 211] on link "Pick a Product" at bounding box center [110, 212] width 170 height 24
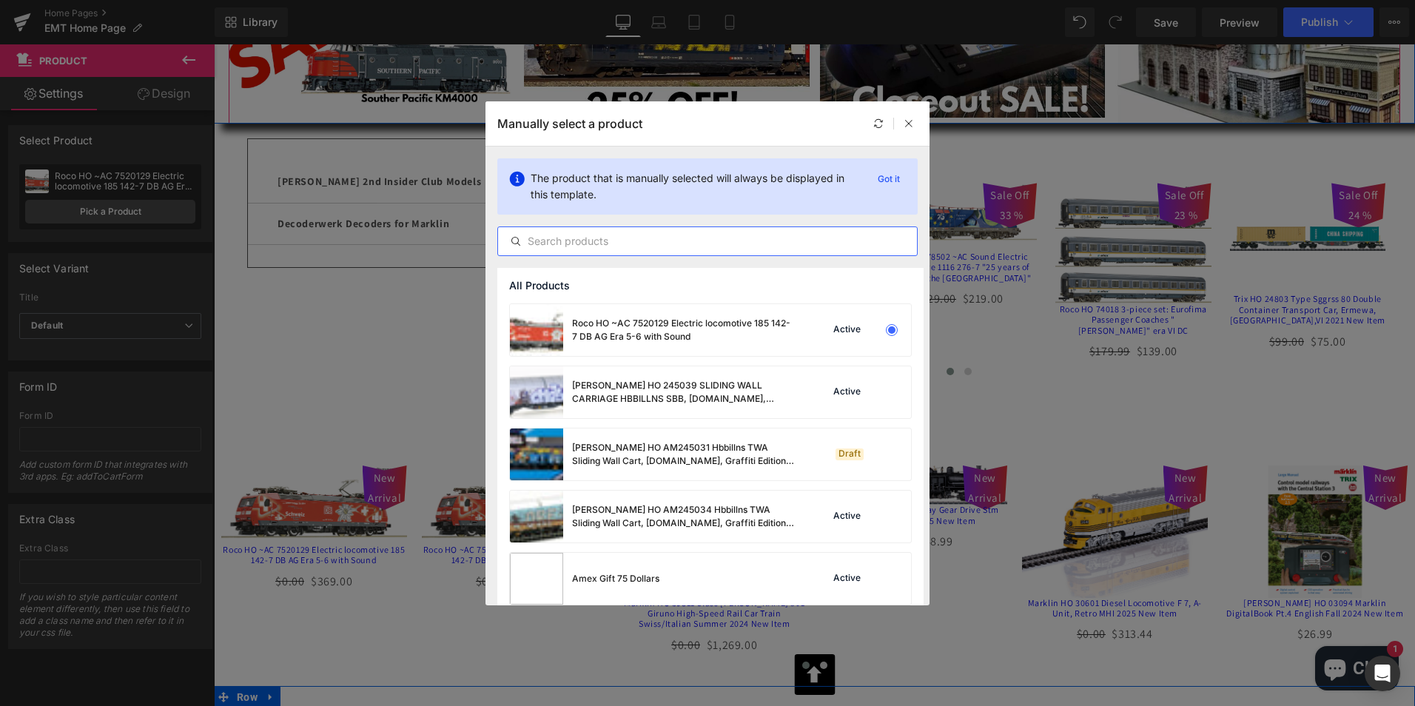
click at [626, 235] on input "text" at bounding box center [707, 241] width 419 height 18
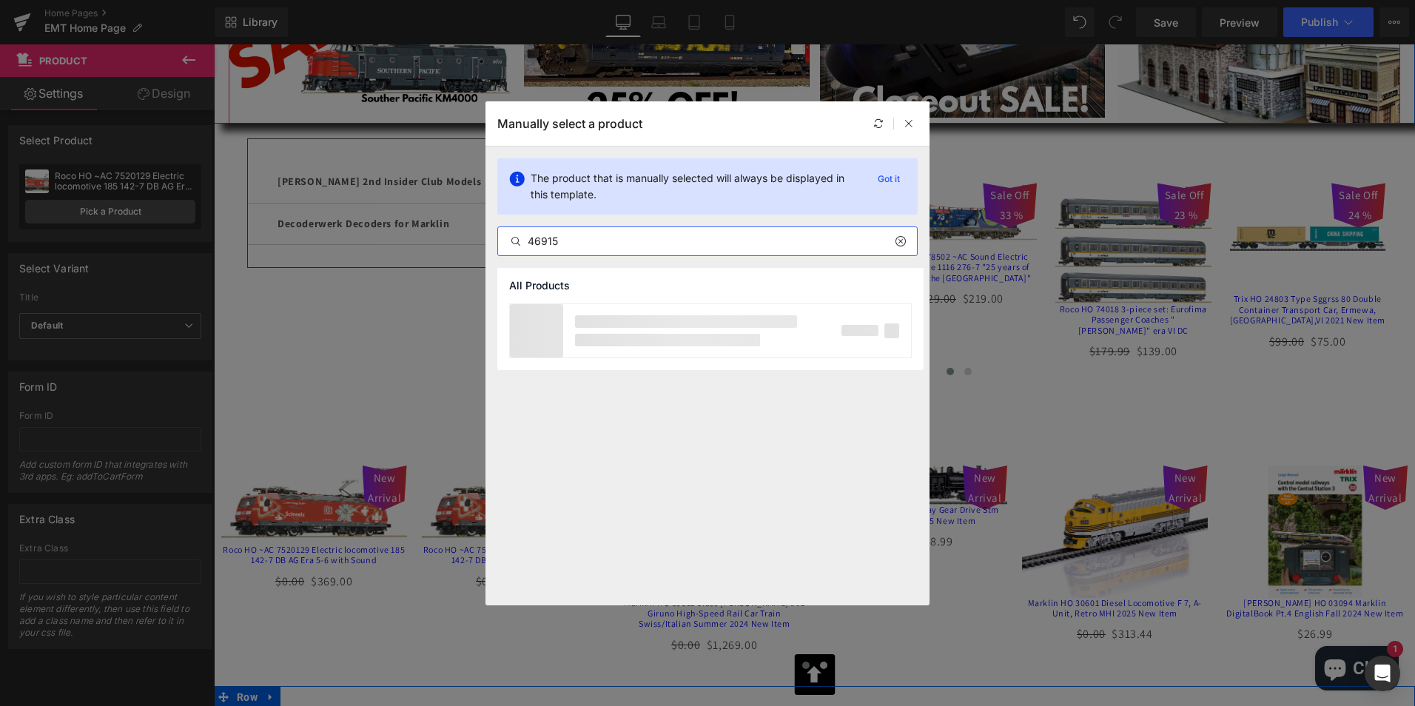
type input "46915"
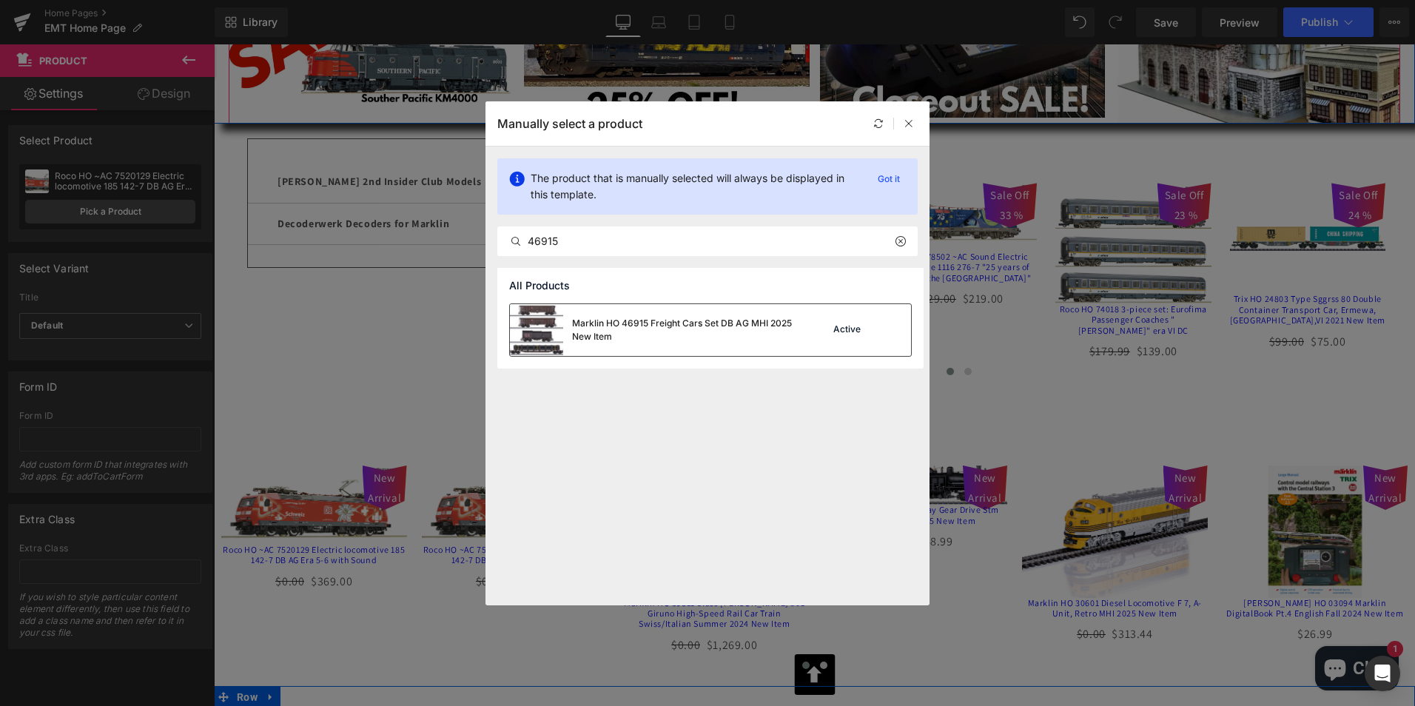
click at [608, 326] on div "Marklin HO 46915 Freight Cars Set DB AG MHI 2025 New Item" at bounding box center [683, 330] width 222 height 27
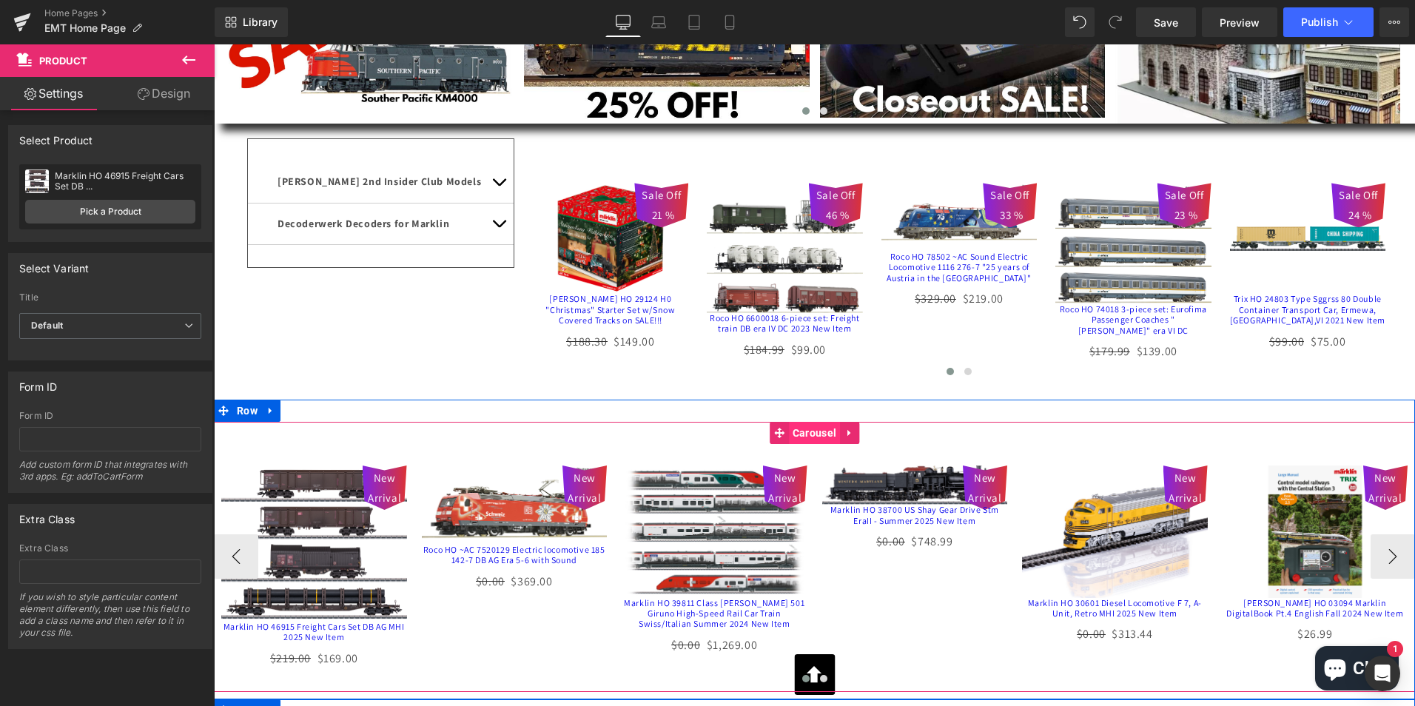
click at [809, 443] on span "Carousel" at bounding box center [814, 433] width 51 height 22
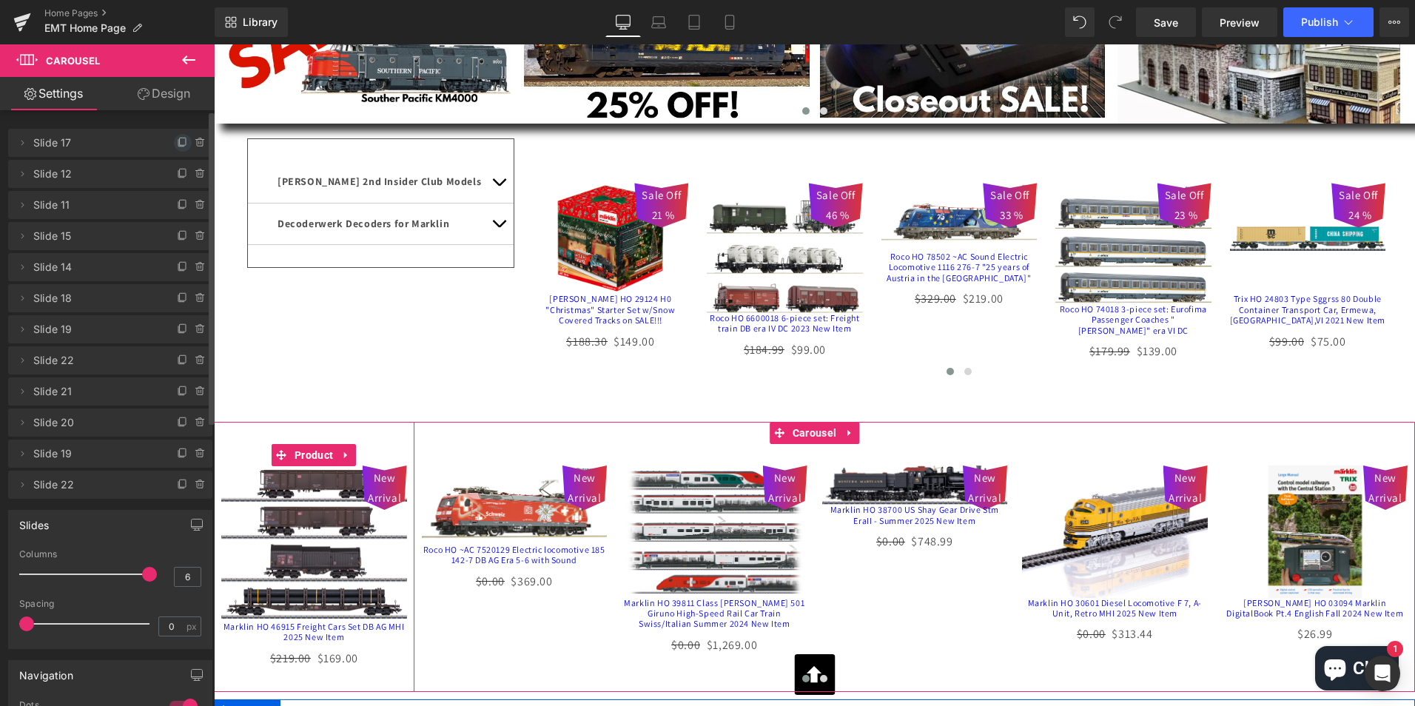
click at [177, 139] on icon at bounding box center [183, 143] width 12 height 12
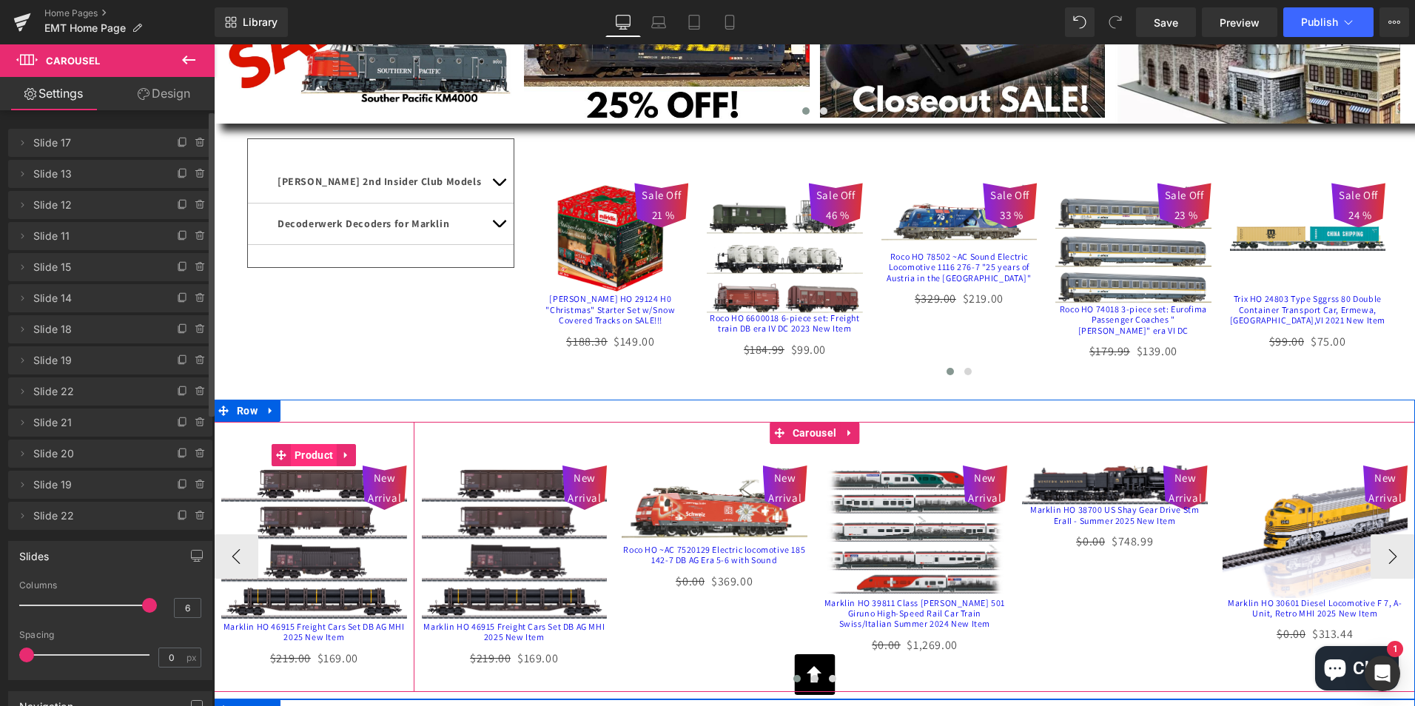
click at [307, 460] on span "Product" at bounding box center [314, 455] width 46 height 22
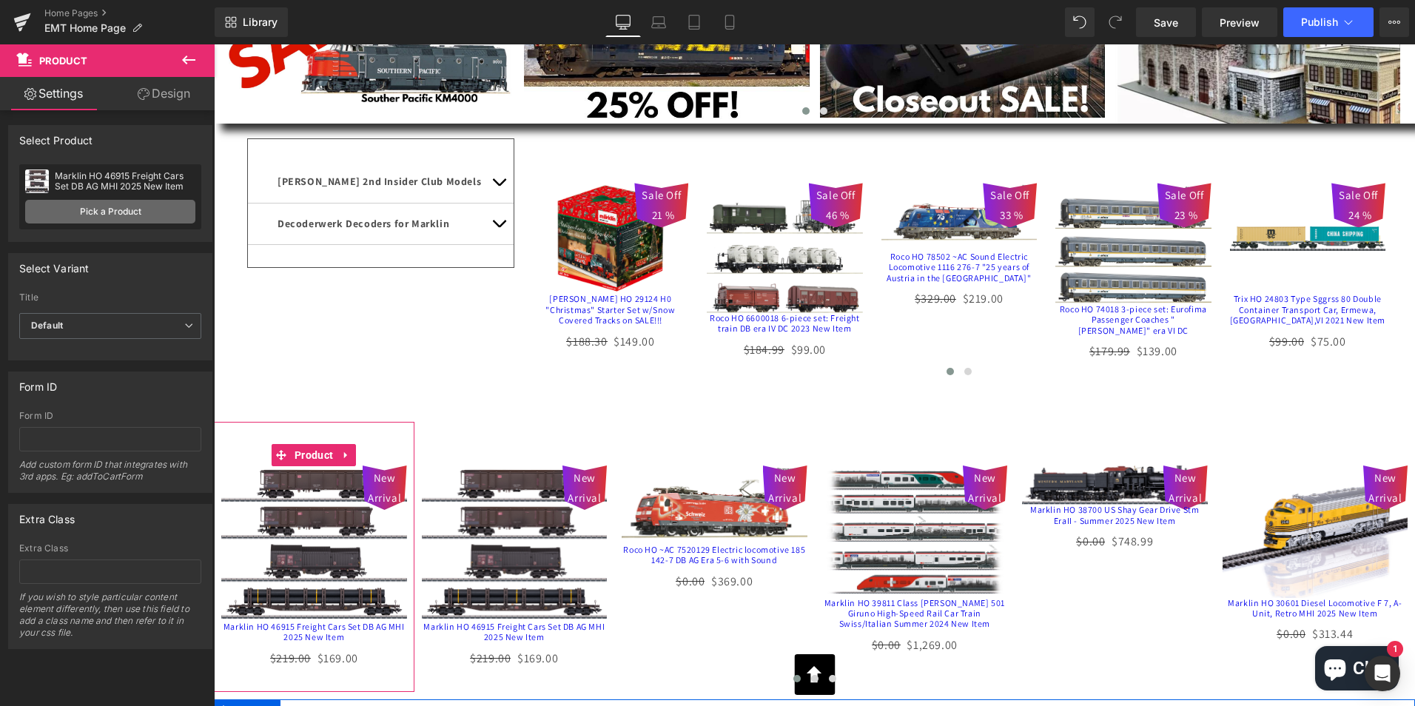
click at [104, 202] on link "Pick a Product" at bounding box center [110, 212] width 170 height 24
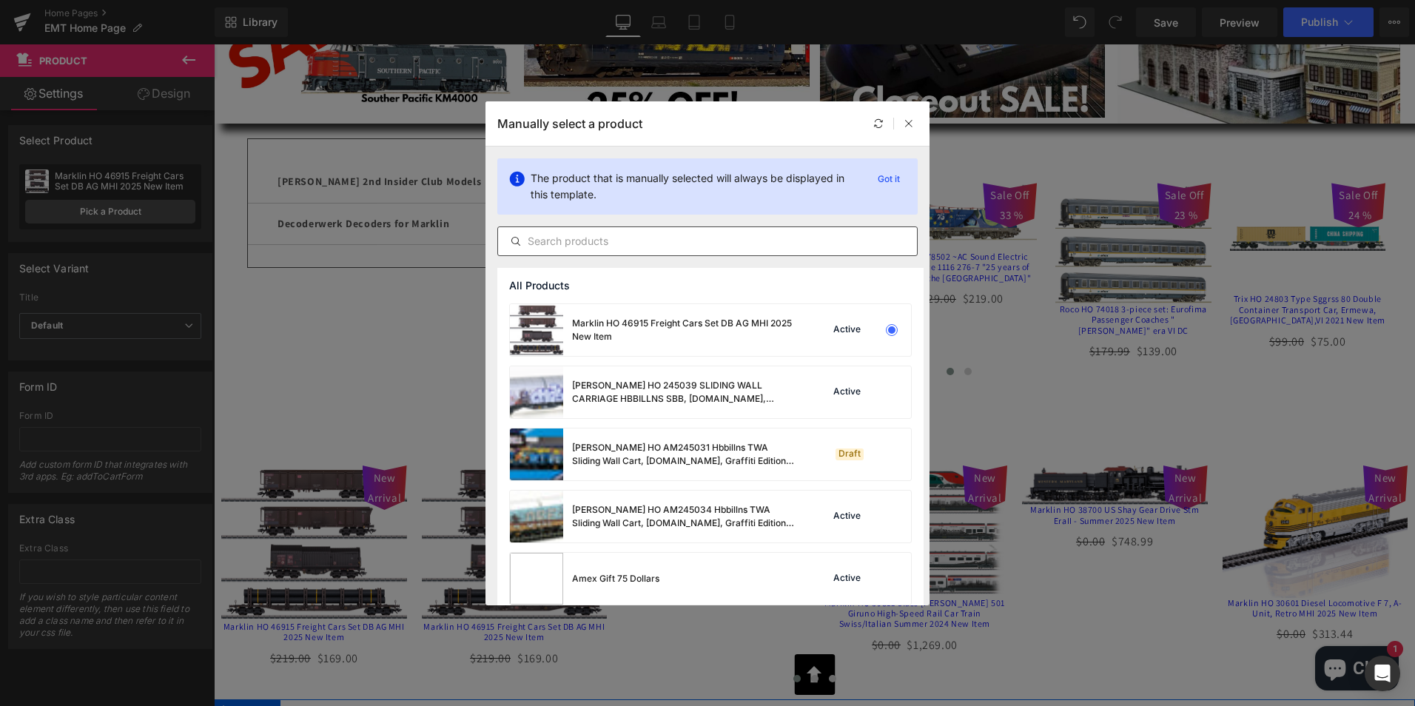
click at [708, 238] on input "text" at bounding box center [707, 241] width 419 height 18
paste input "47473"
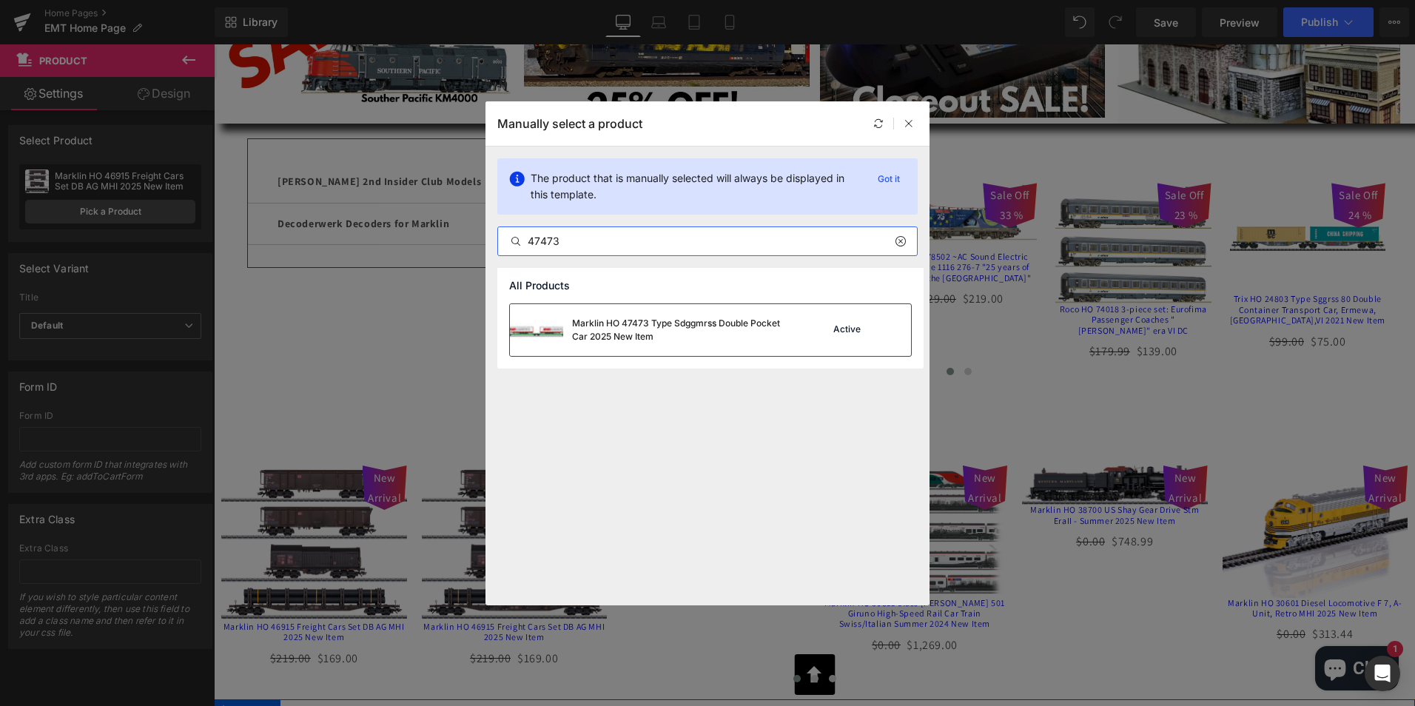
type input "47473"
click at [632, 321] on div "Marklin HO 47473 Type Sdggmrss Double Pocket Car 2025 New Item" at bounding box center [683, 330] width 222 height 27
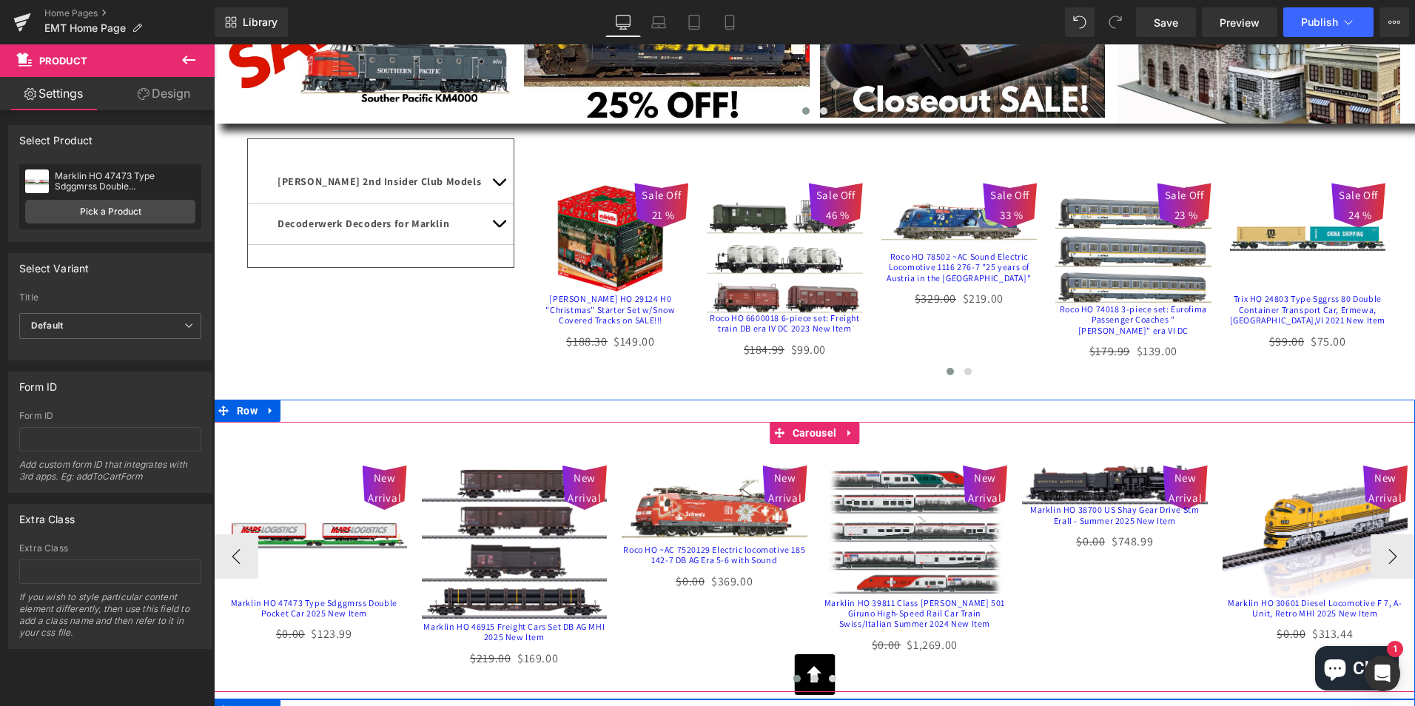
scroll to position [370, 0]
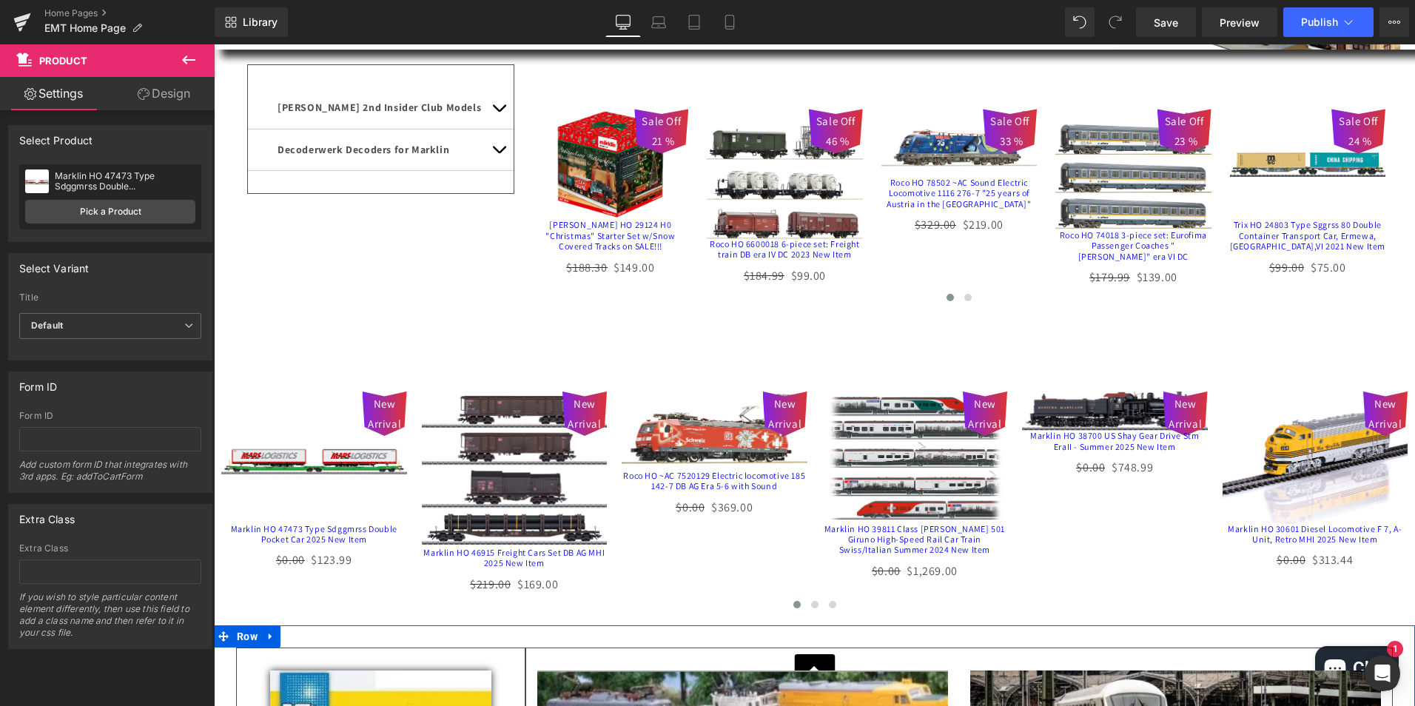
click at [191, 56] on icon at bounding box center [189, 60] width 18 height 18
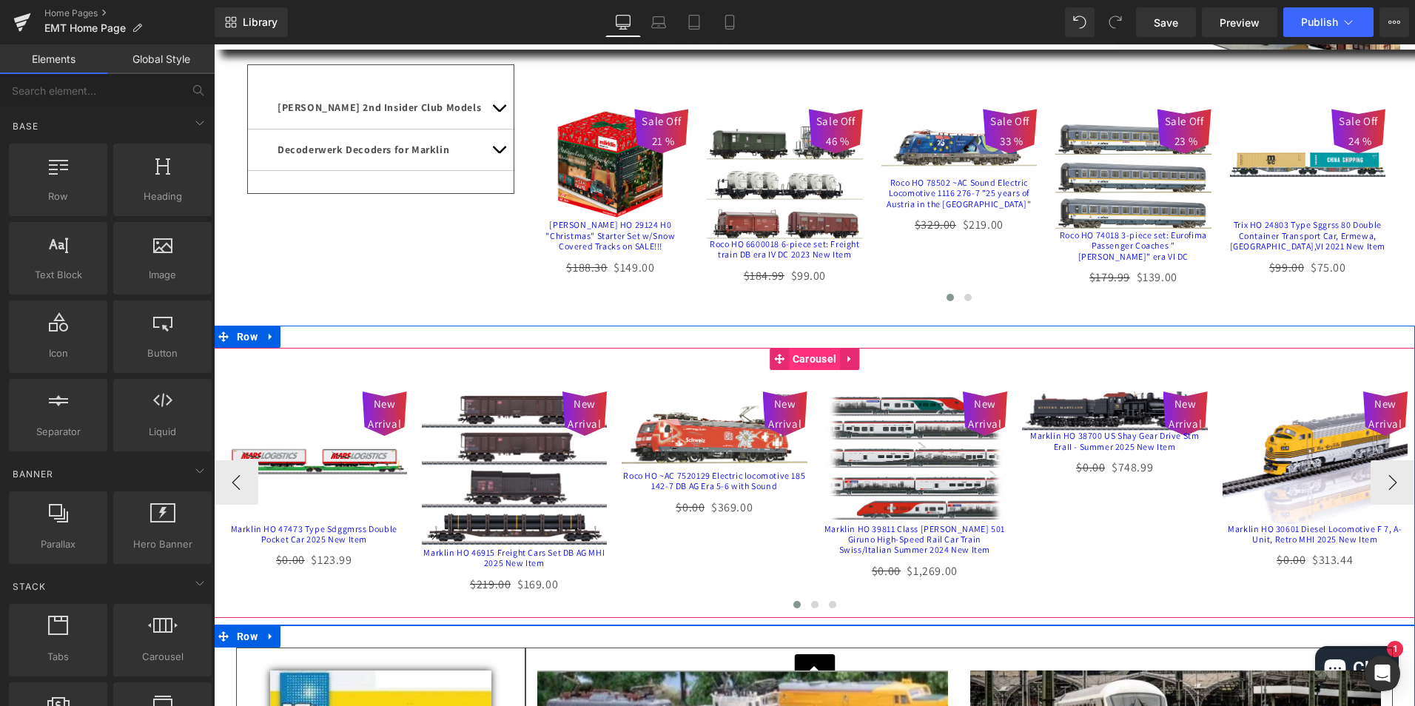
click at [805, 370] on span "Carousel" at bounding box center [814, 359] width 51 height 22
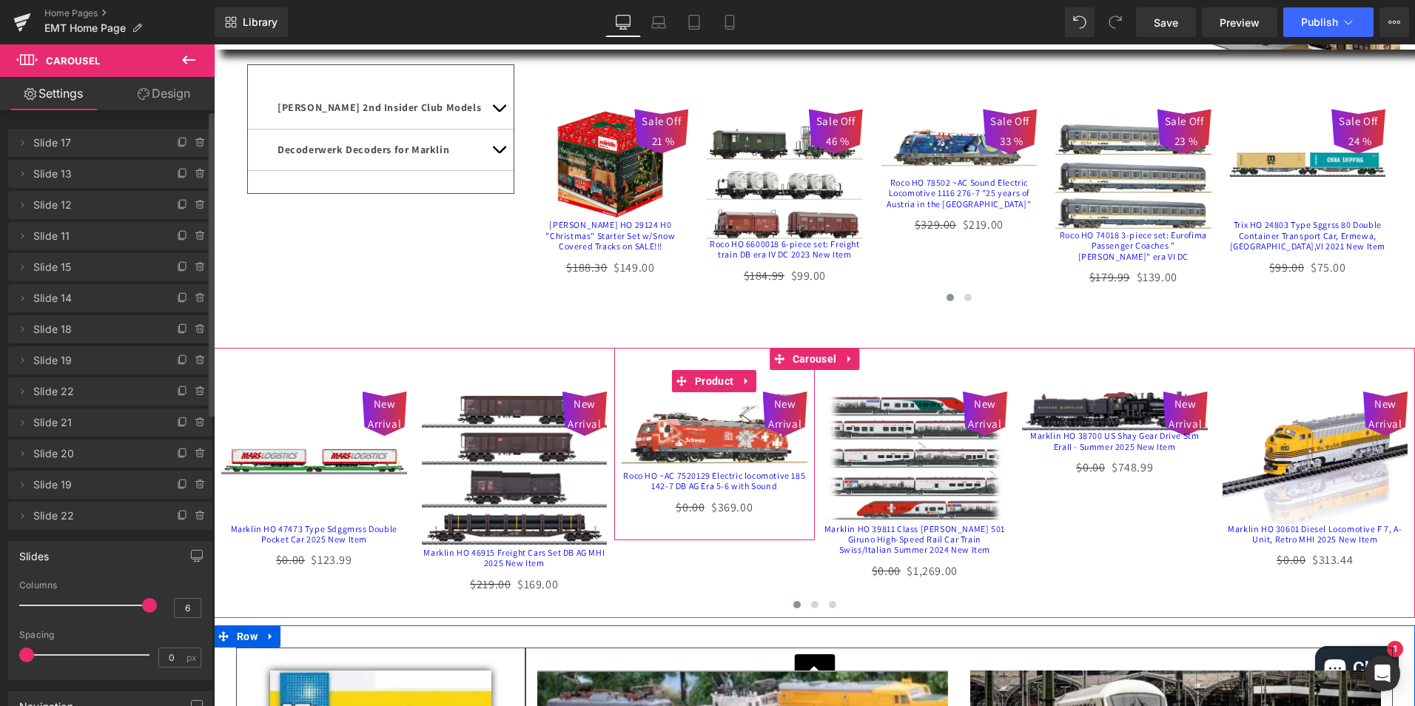
click at [81, 204] on span "Slide 12" at bounding box center [95, 205] width 124 height 28
click at [177, 202] on icon at bounding box center [183, 205] width 12 height 12
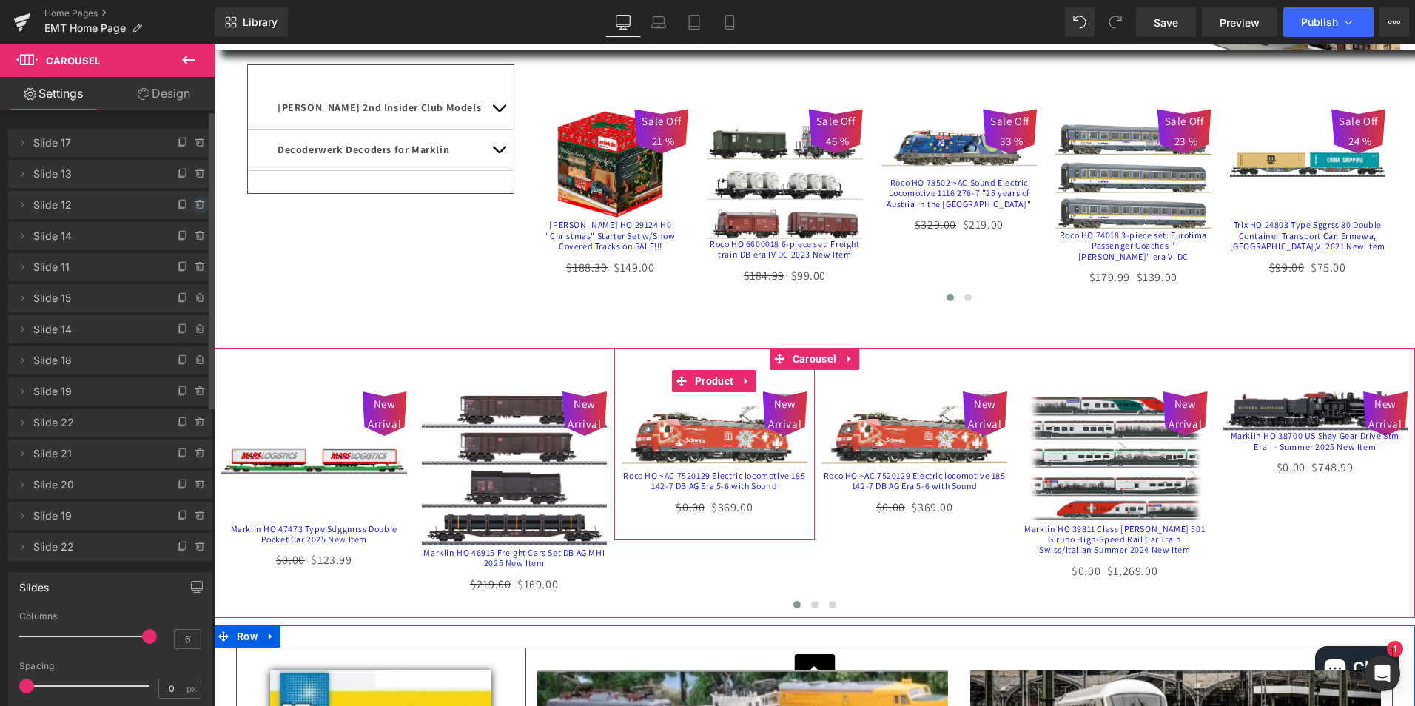
click at [195, 205] on icon at bounding box center [201, 205] width 12 height 12
click at [180, 203] on button "Delete" at bounding box center [184, 205] width 47 height 19
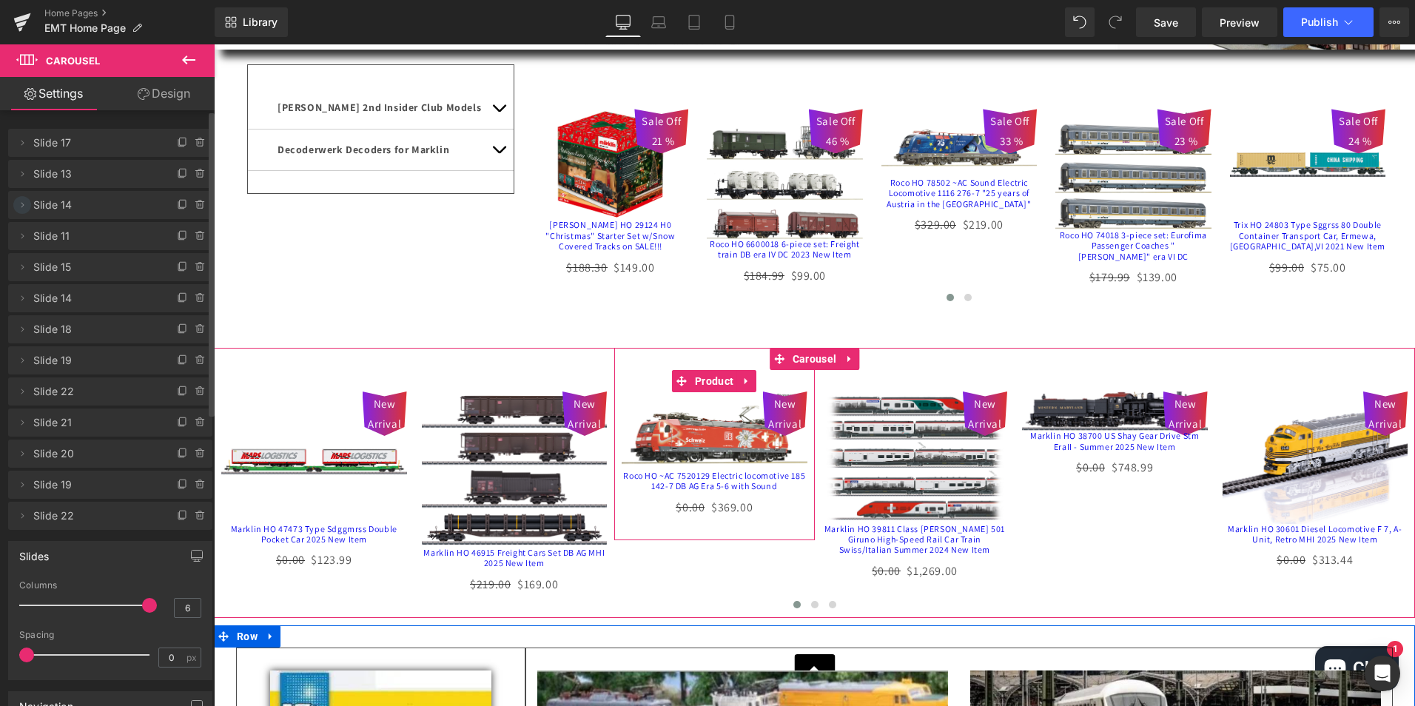
click at [21, 203] on icon at bounding box center [22, 205] width 12 height 12
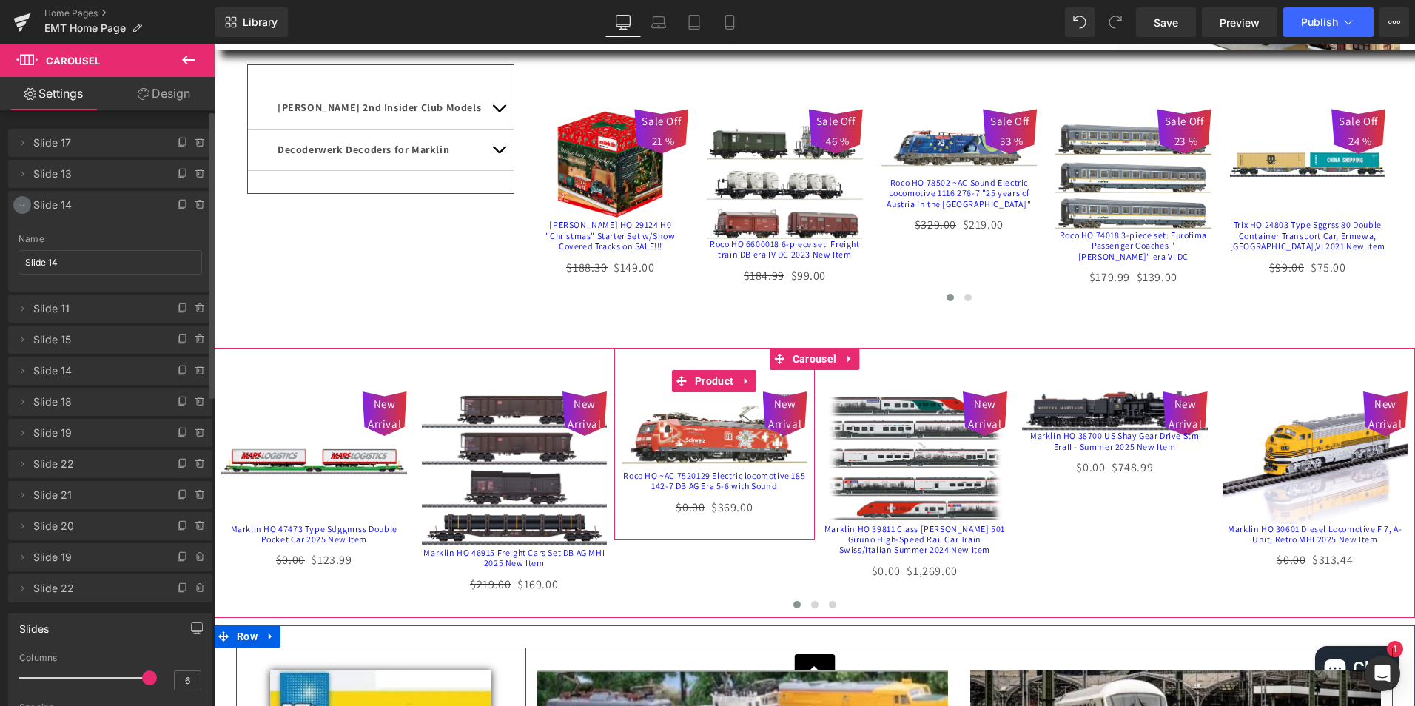
click at [20, 202] on icon at bounding box center [22, 205] width 12 height 12
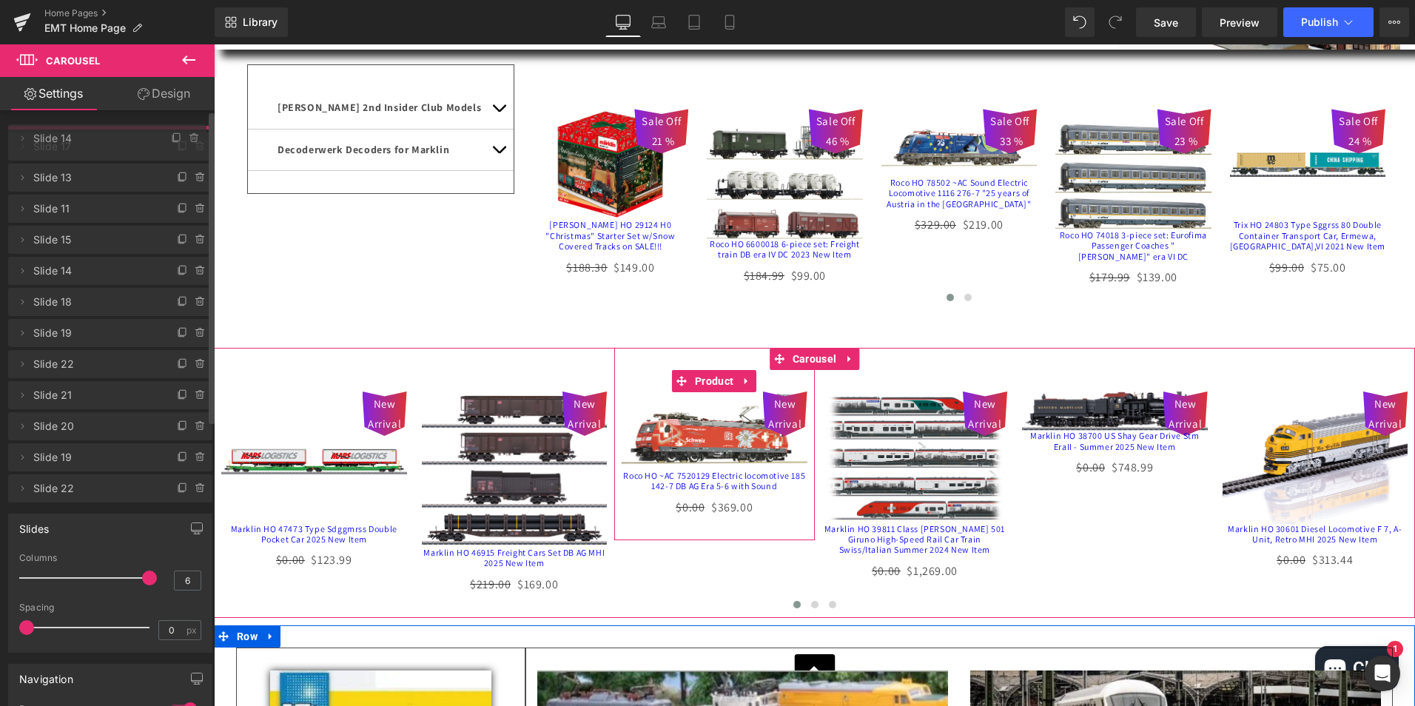
drag, startPoint x: 76, startPoint y: 204, endPoint x: 83, endPoint y: 137, distance: 67.0
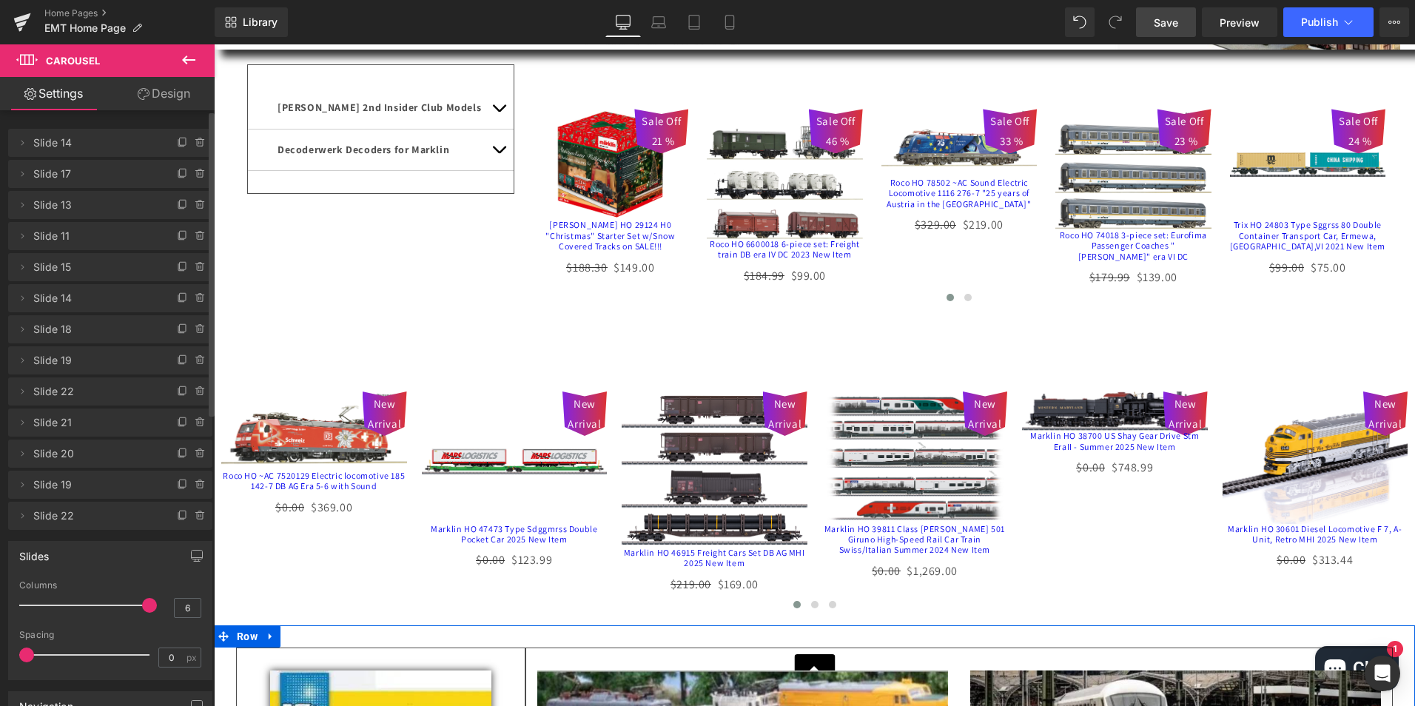
click at [1163, 18] on span "Save" at bounding box center [1166, 23] width 24 height 16
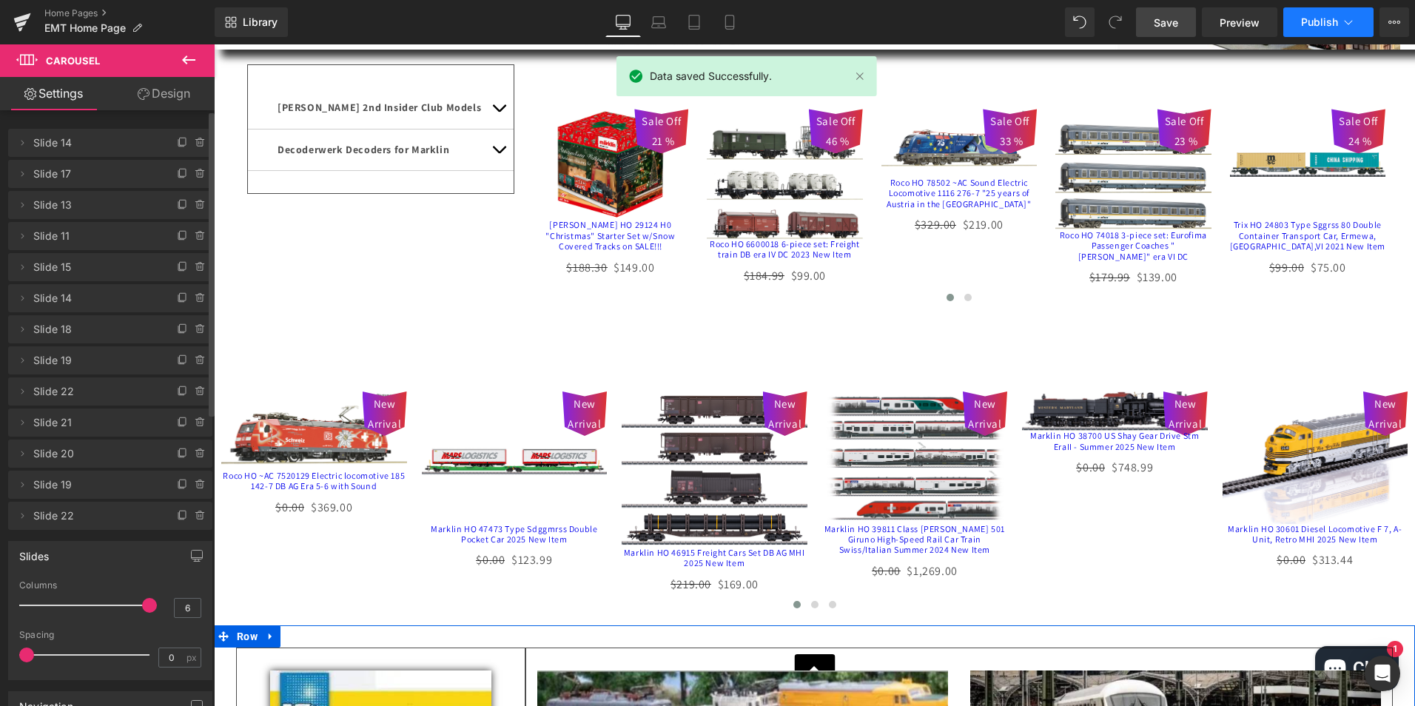
click at [1323, 19] on span "Publish" at bounding box center [1319, 22] width 37 height 12
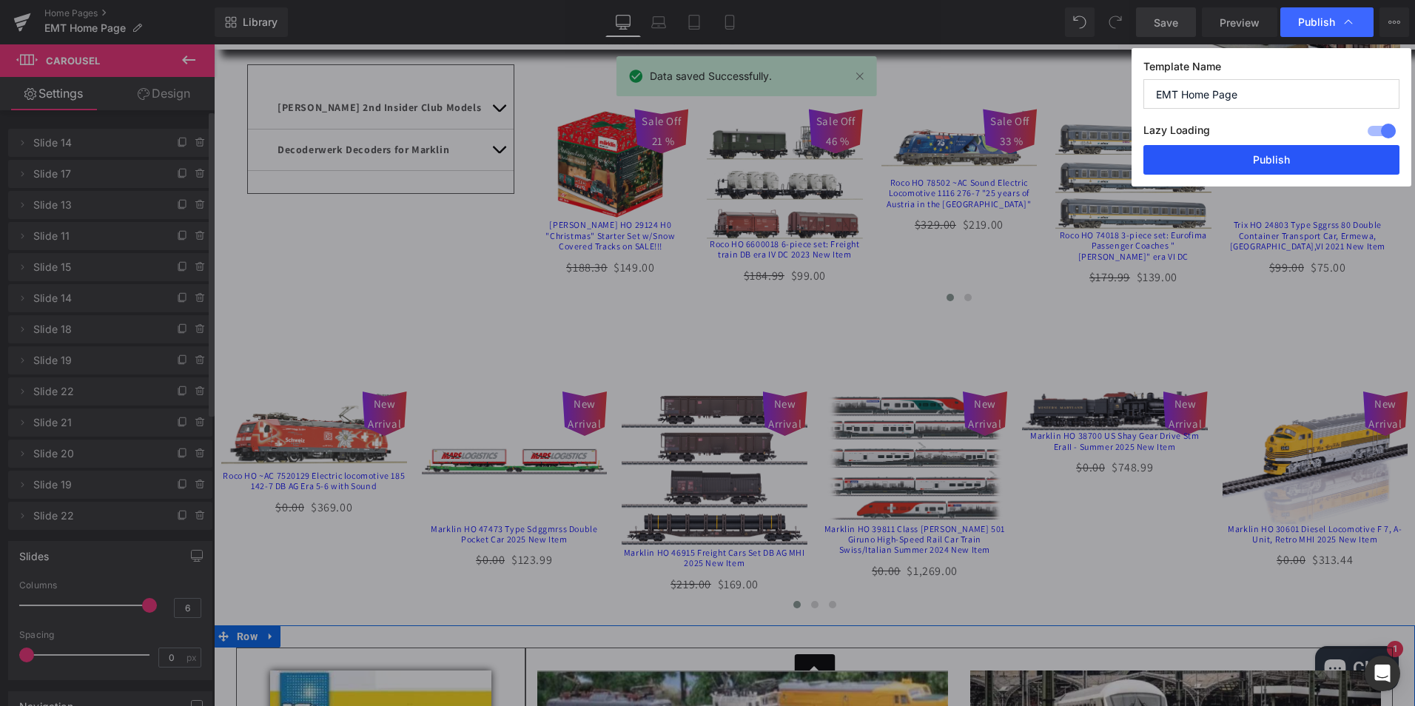
click at [1281, 150] on button "Publish" at bounding box center [1272, 160] width 256 height 30
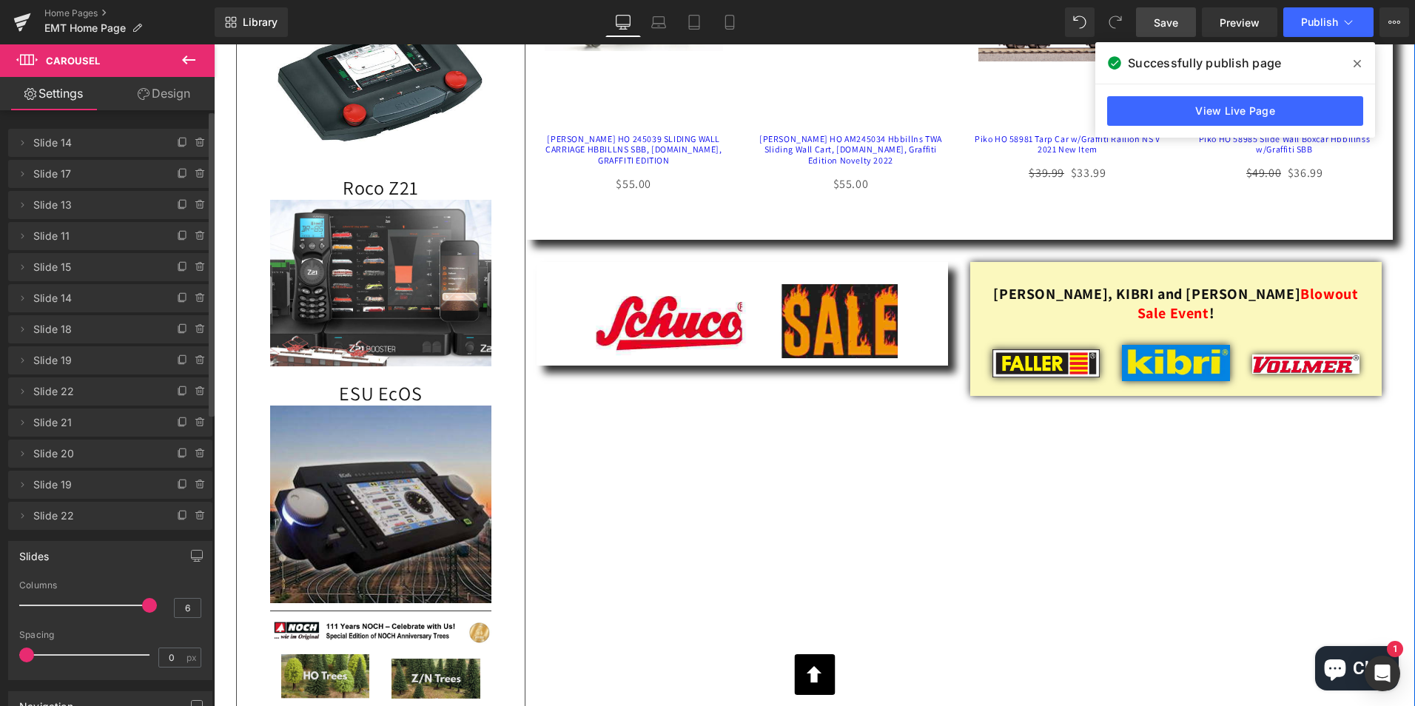
scroll to position [2221, 0]
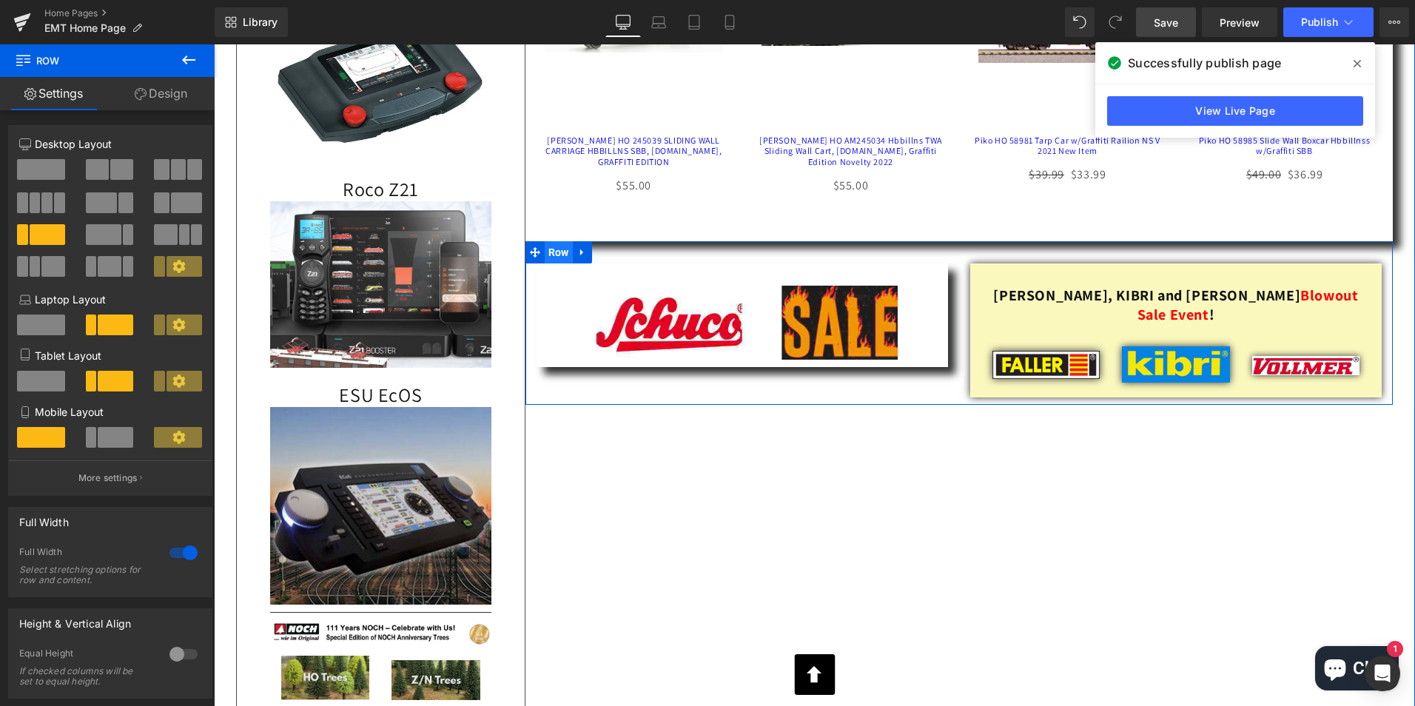
click at [549, 260] on span "Row" at bounding box center [559, 252] width 28 height 22
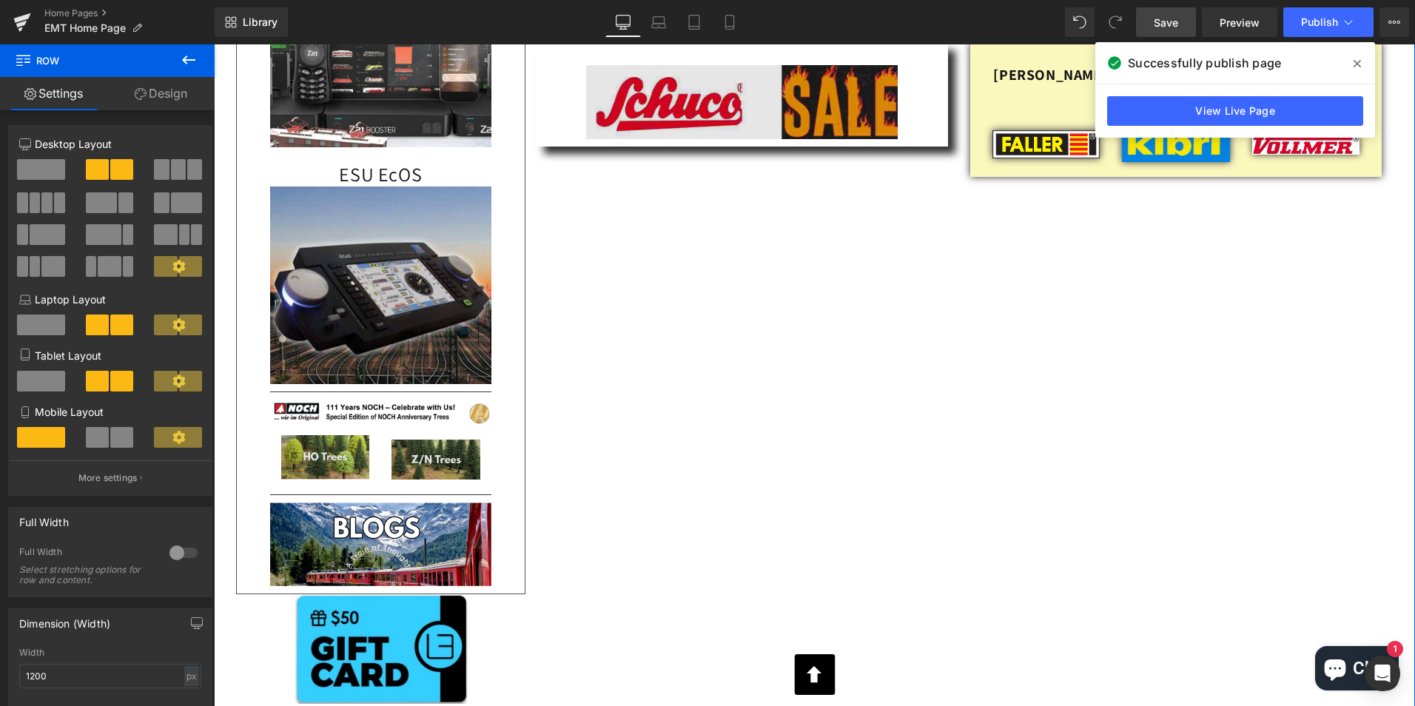
scroll to position [2443, 0]
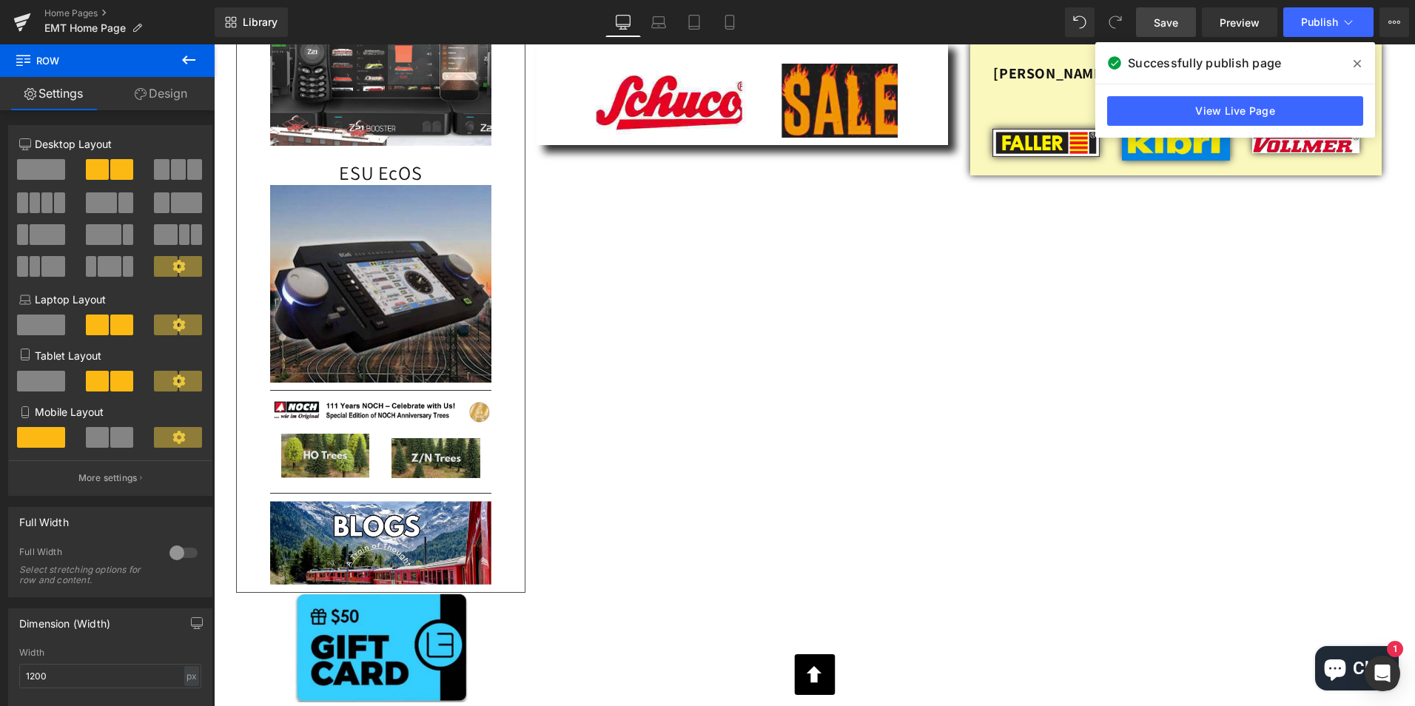
click at [186, 52] on icon at bounding box center [189, 60] width 18 height 18
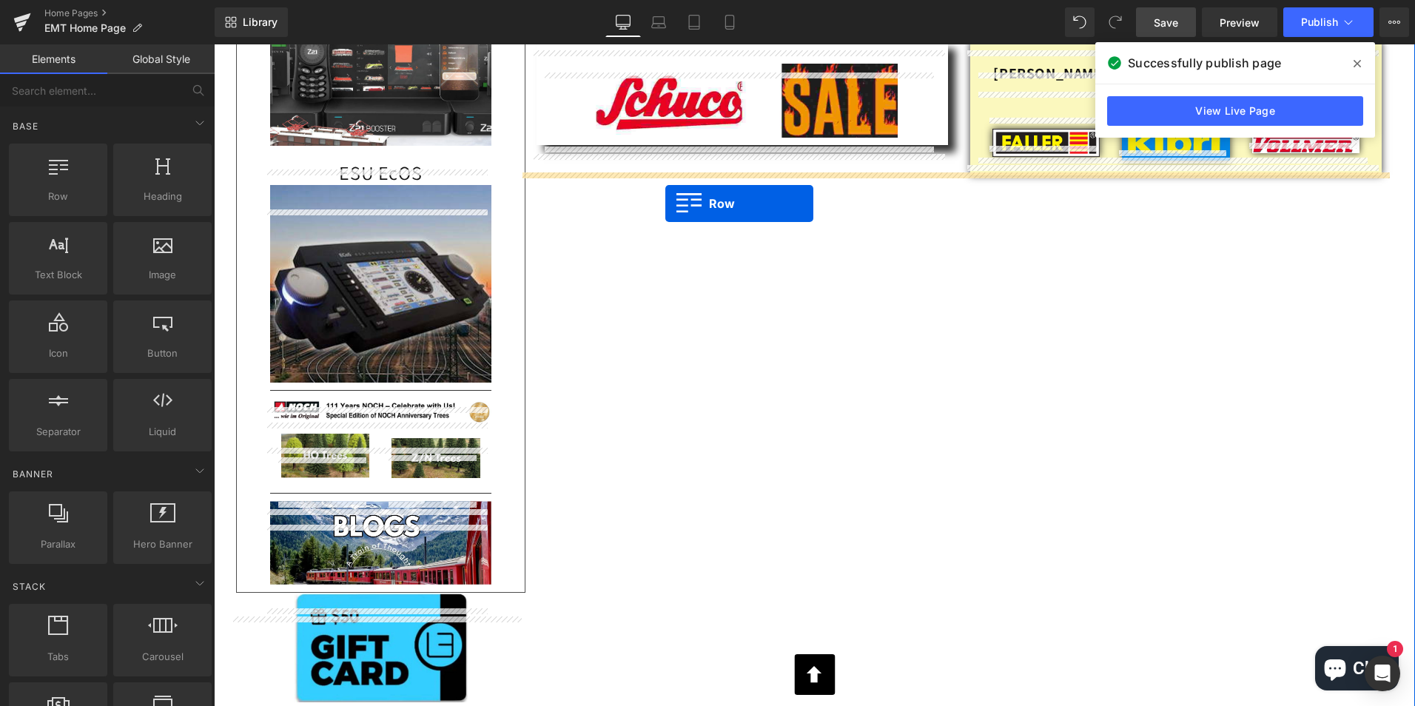
drag, startPoint x: 268, startPoint y: 229, endPoint x: 665, endPoint y: 204, distance: 398.3
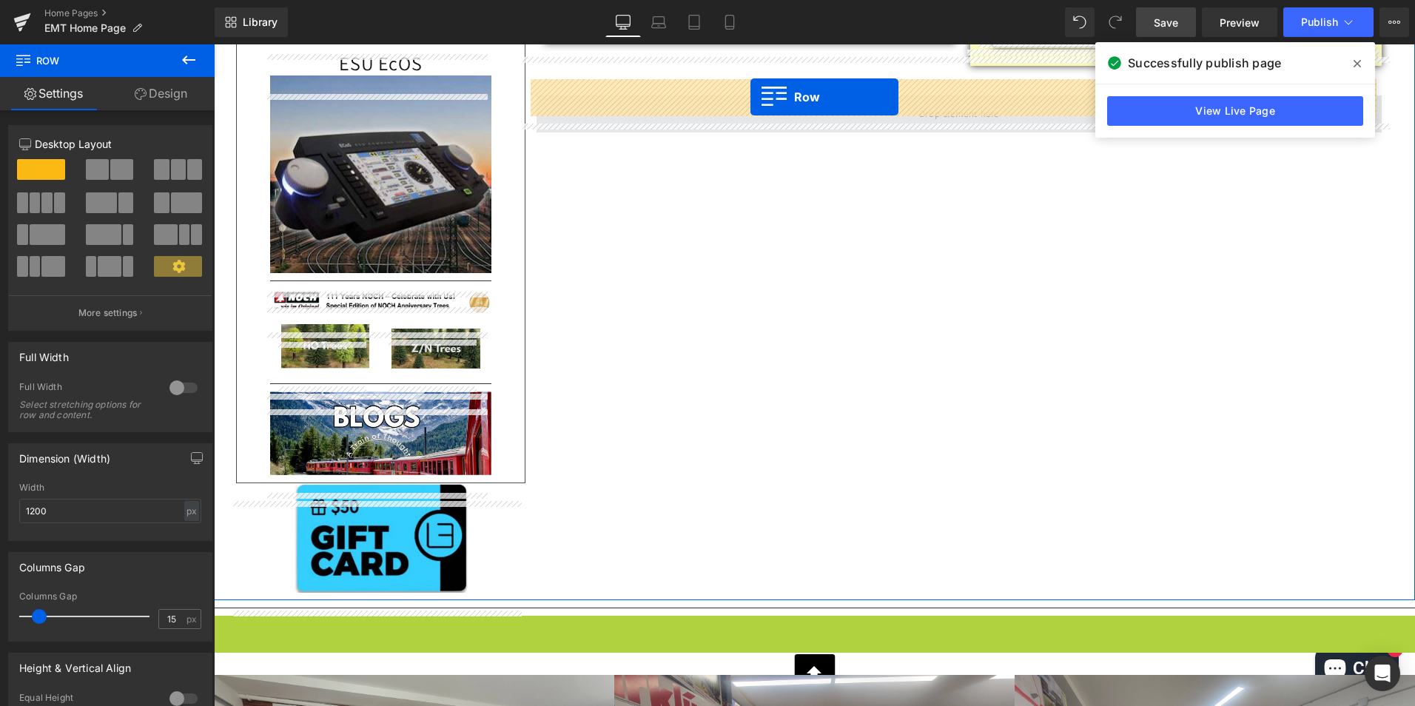
scroll to position [2536, 0]
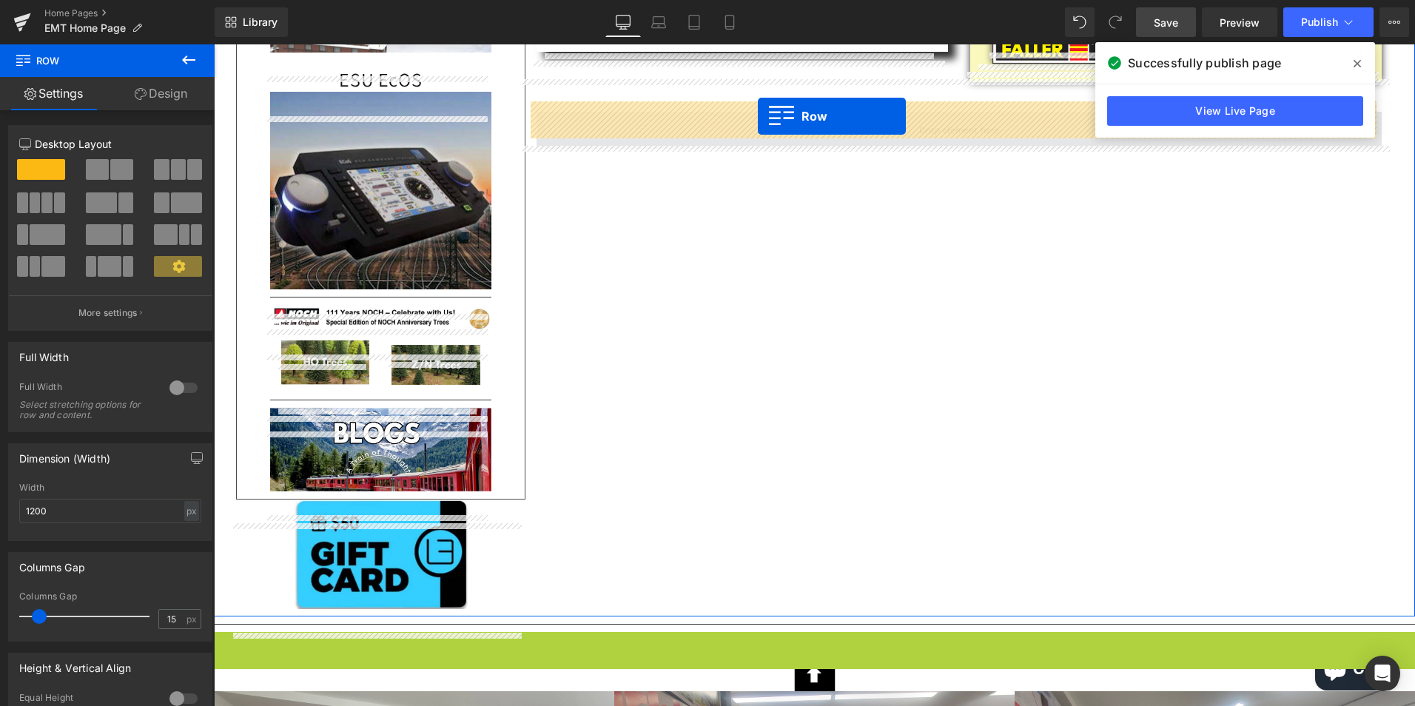
drag, startPoint x: 216, startPoint y: 541, endPoint x: 758, endPoint y: 116, distance: 688.6
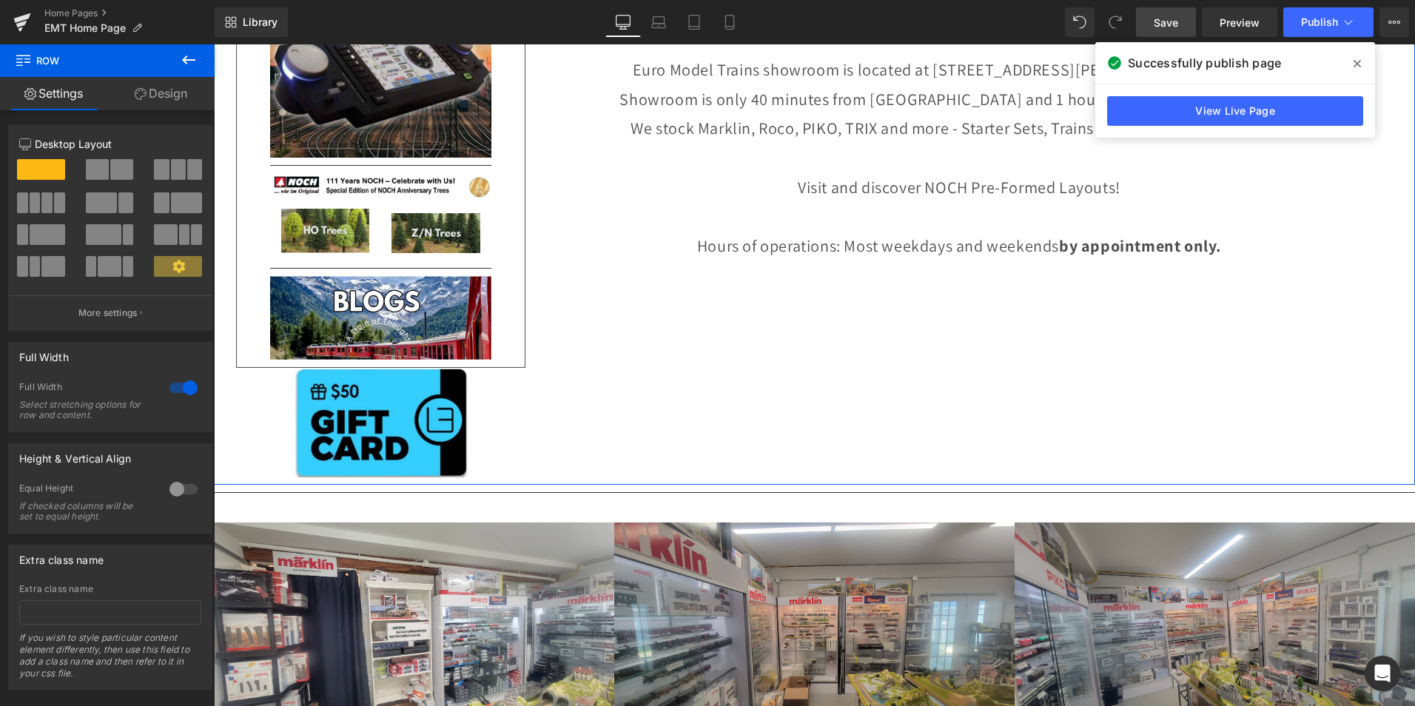
scroll to position [2684, 0]
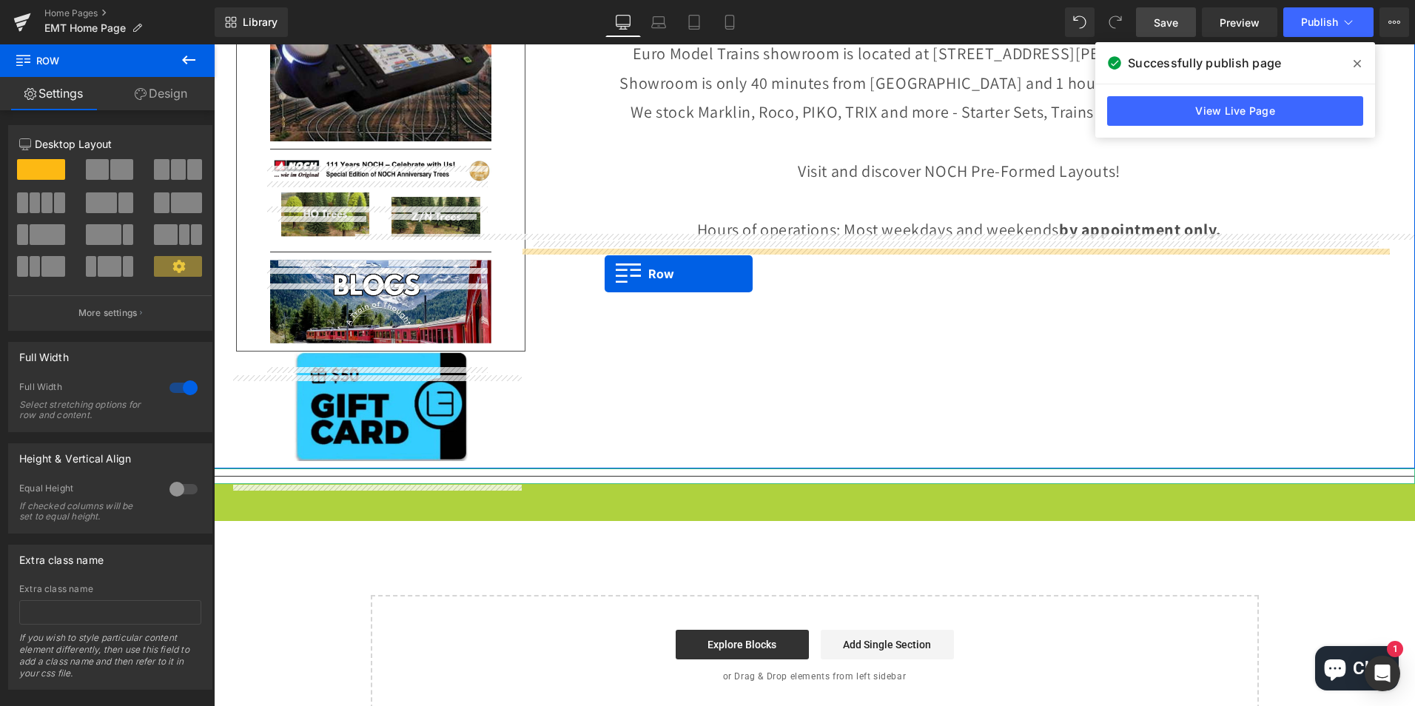
drag, startPoint x: 217, startPoint y: 518, endPoint x: 605, endPoint y: 274, distance: 458.4
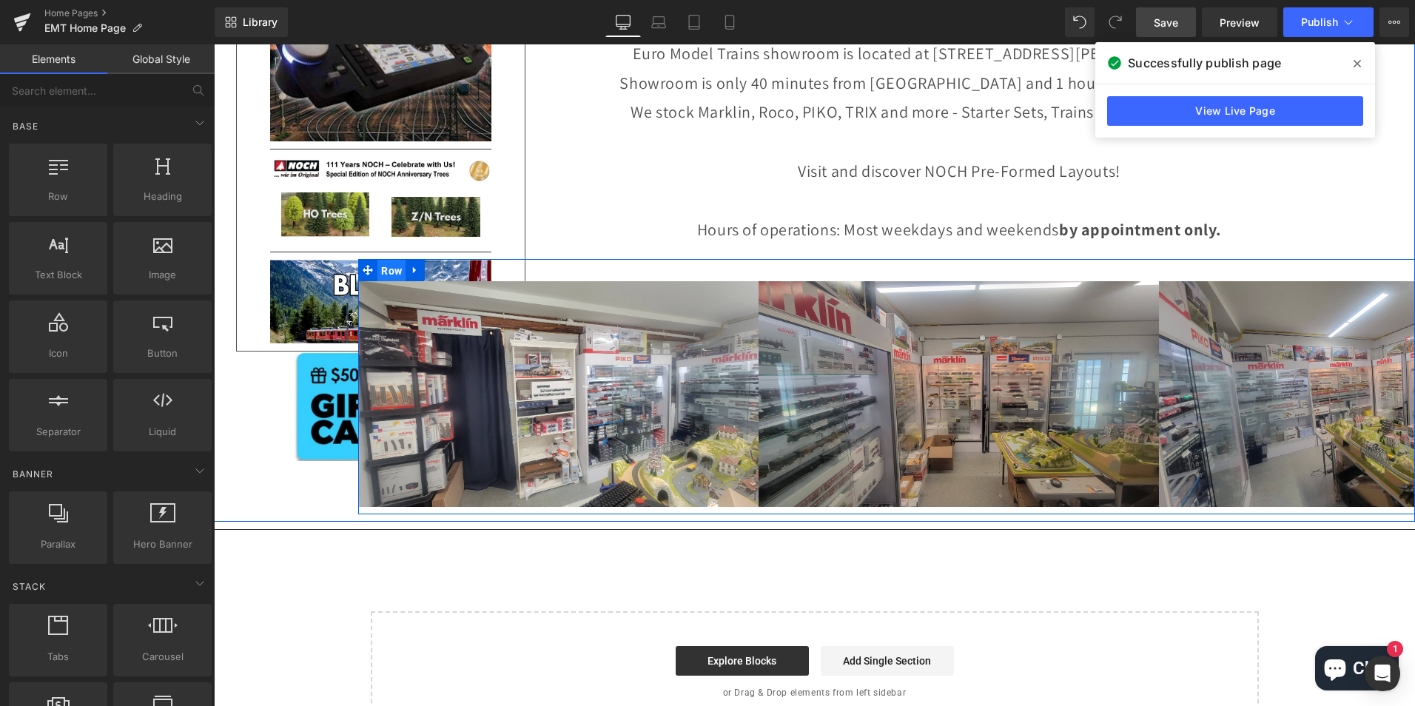
click at [386, 260] on span "Row" at bounding box center [392, 271] width 28 height 22
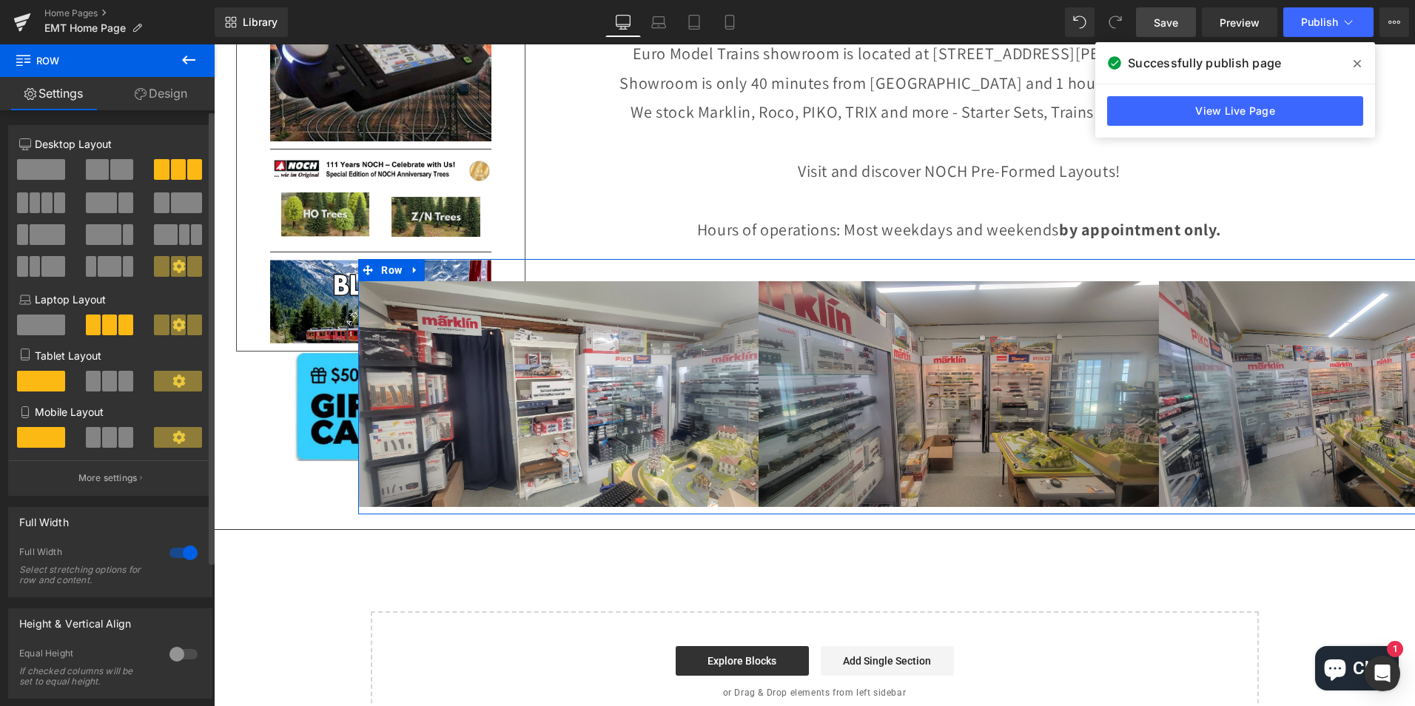
click at [180, 554] on div at bounding box center [184, 553] width 36 height 24
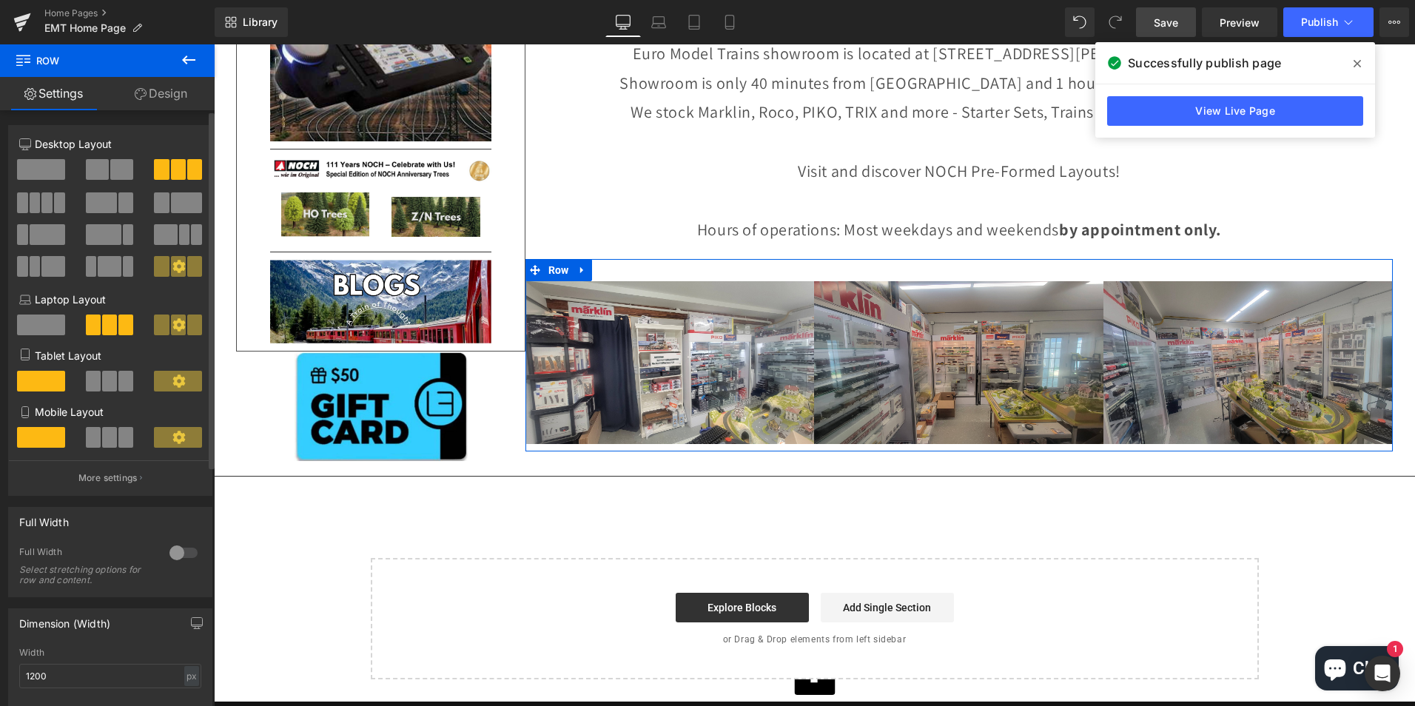
click at [170, 551] on div at bounding box center [184, 553] width 36 height 24
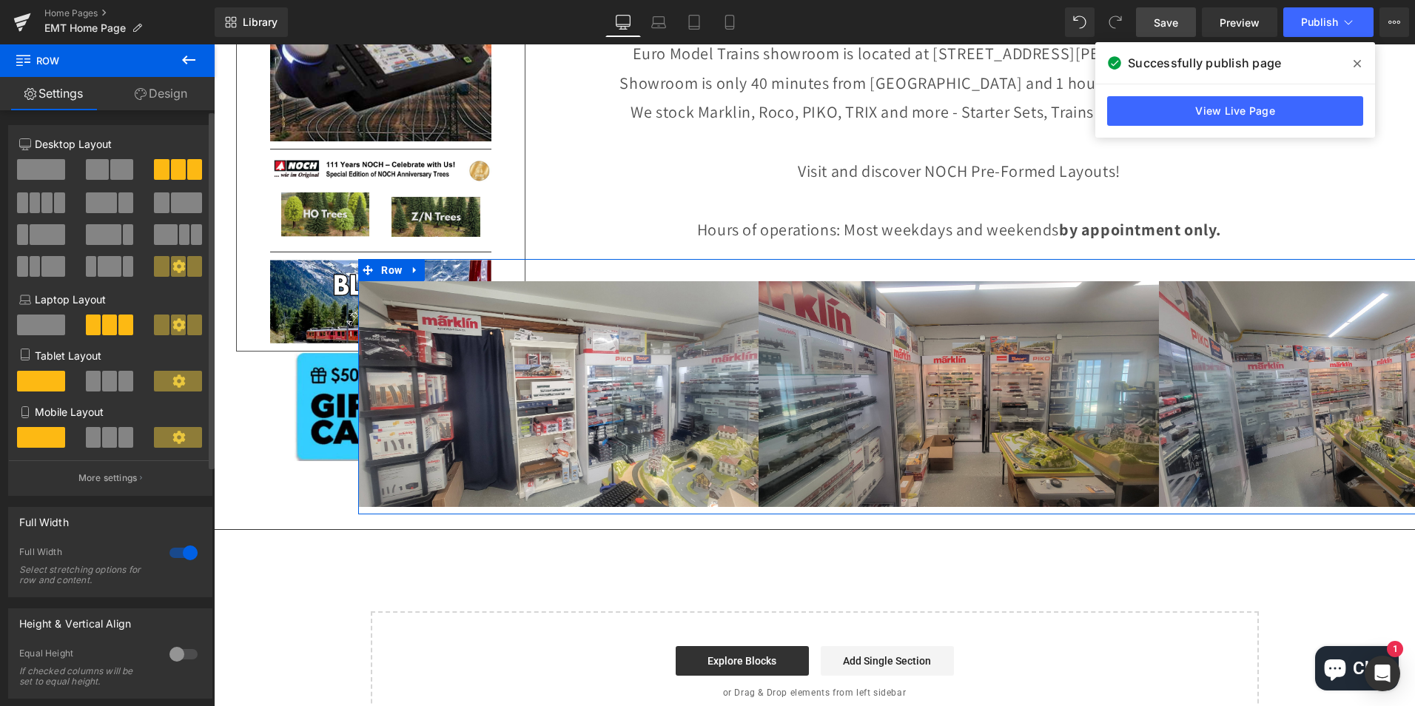
click at [170, 551] on div at bounding box center [184, 553] width 36 height 24
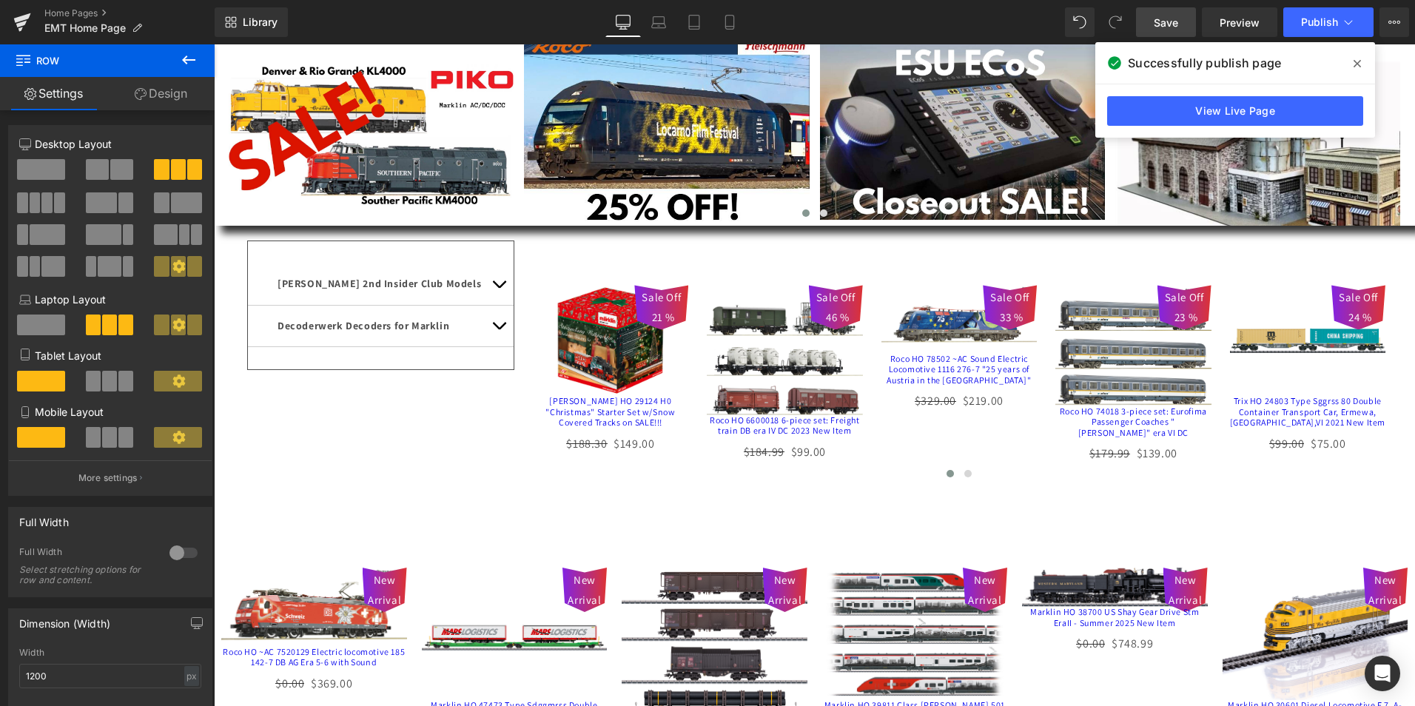
scroll to position [0, 0]
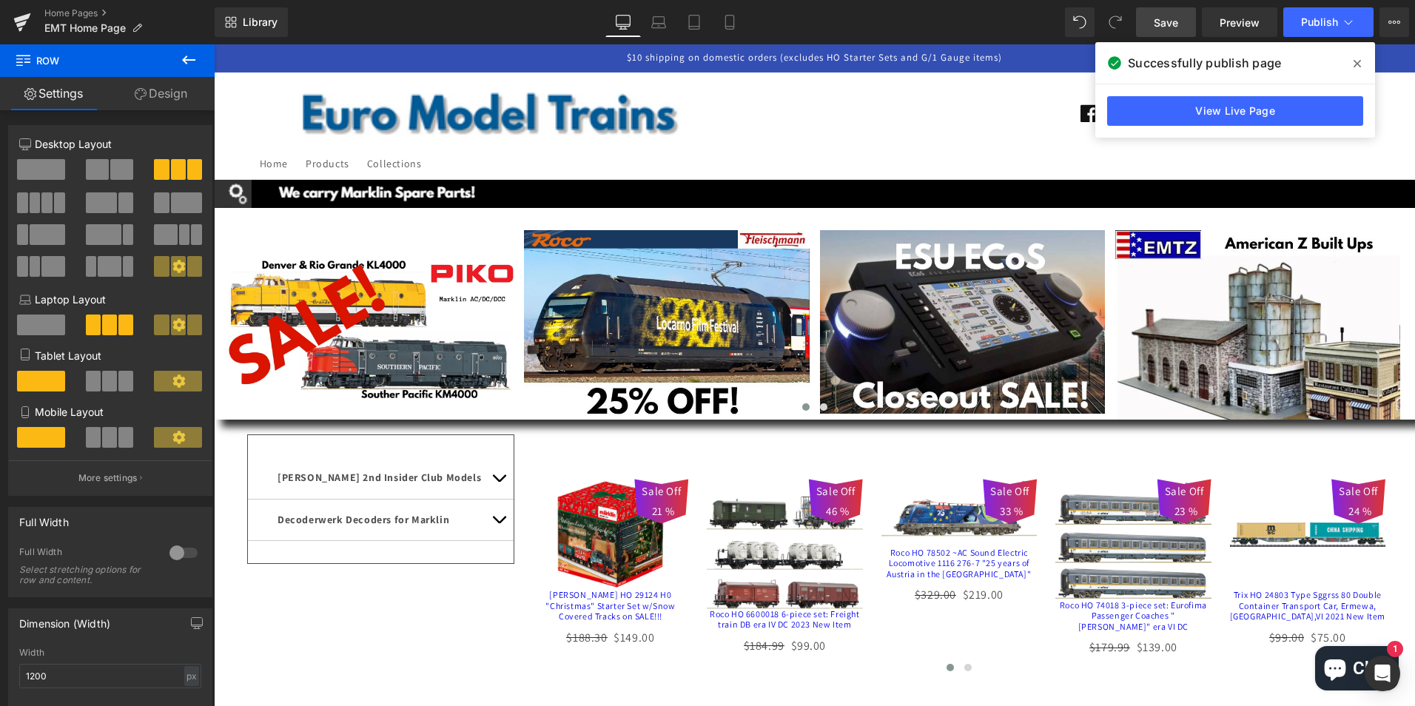
click at [1167, 16] on span "Save" at bounding box center [1166, 23] width 24 height 16
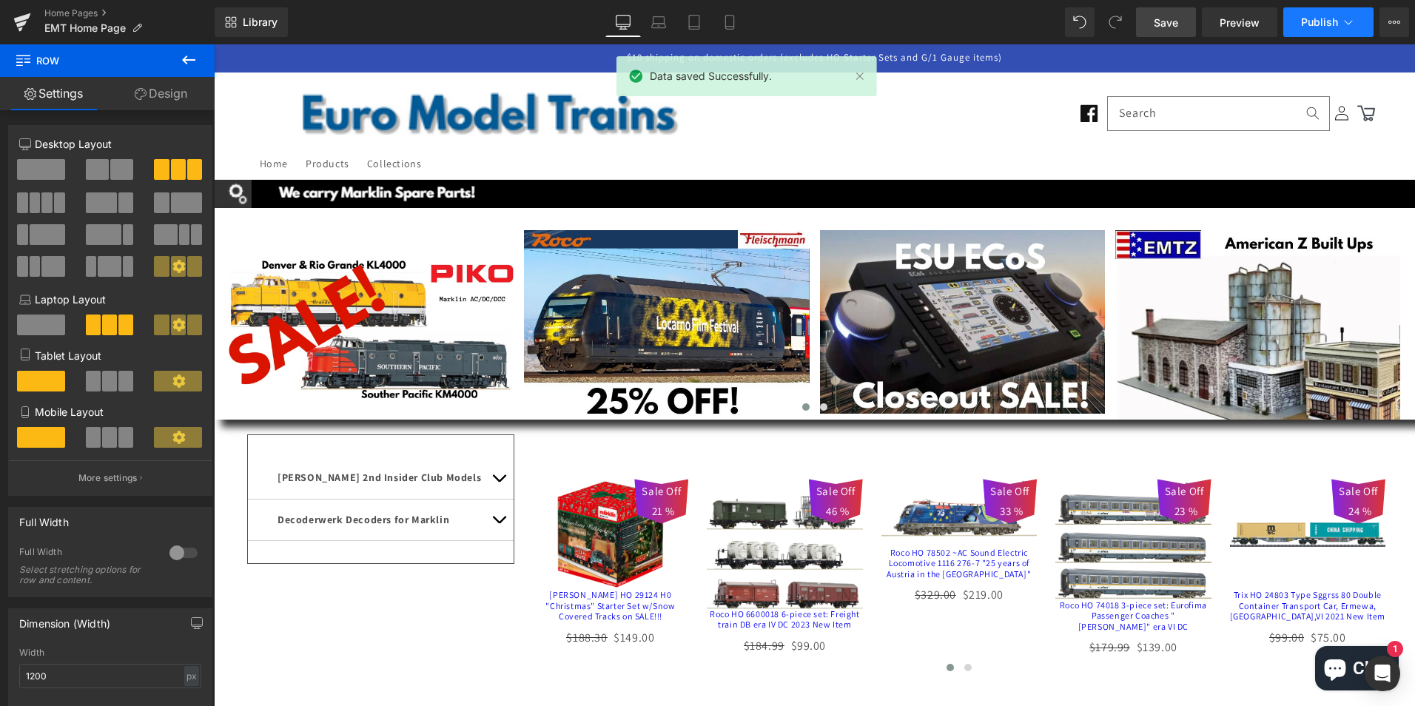
click at [1322, 19] on span "Publish" at bounding box center [1319, 22] width 37 height 12
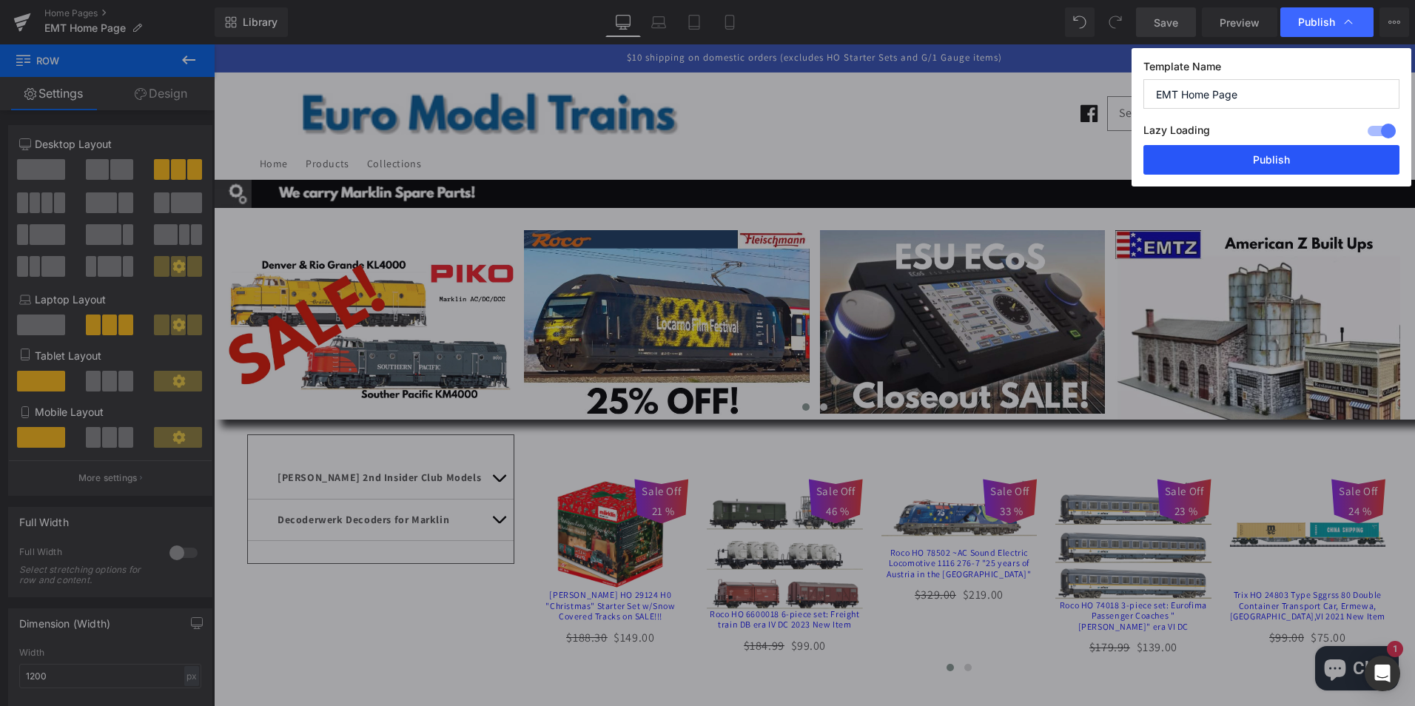
click at [1254, 153] on button "Publish" at bounding box center [1272, 160] width 256 height 30
